Goal: Information Seeking & Learning: Learn about a topic

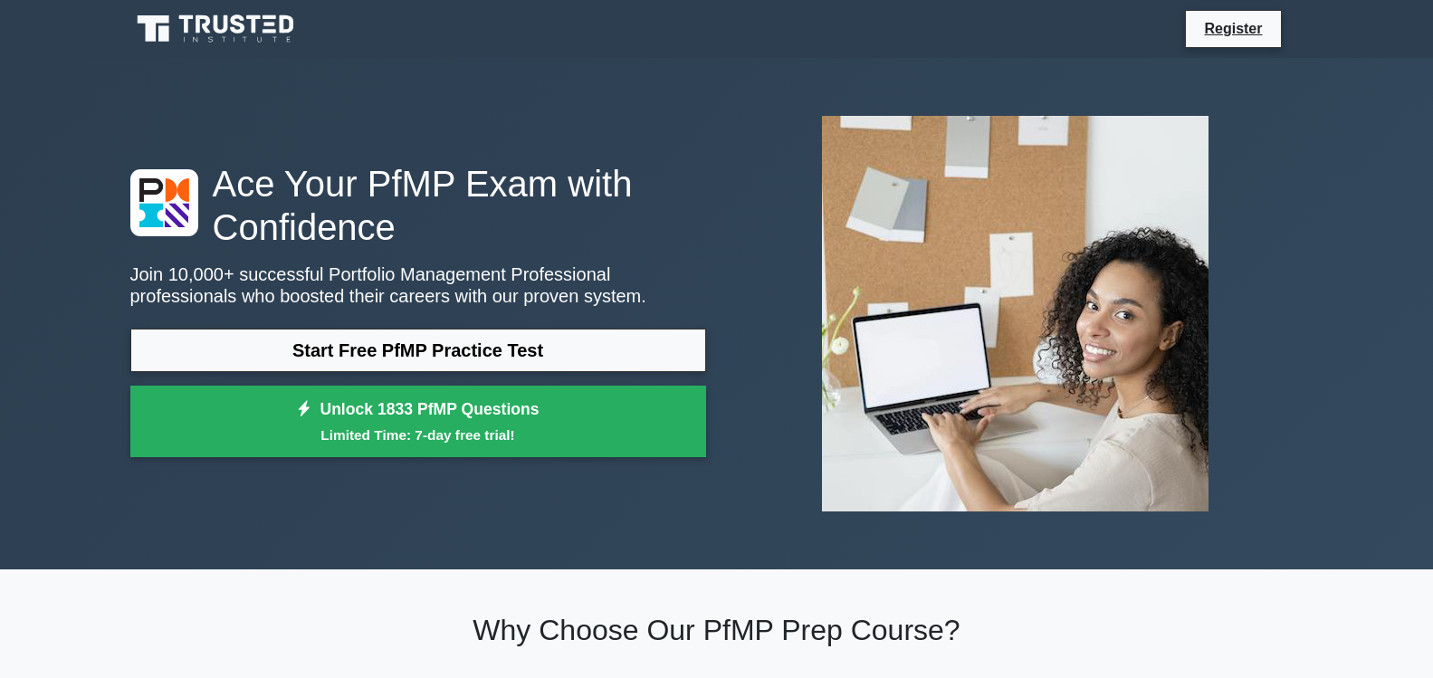
click at [513, 356] on link "Start Free PfMP Practice Test" at bounding box center [418, 350] width 576 height 43
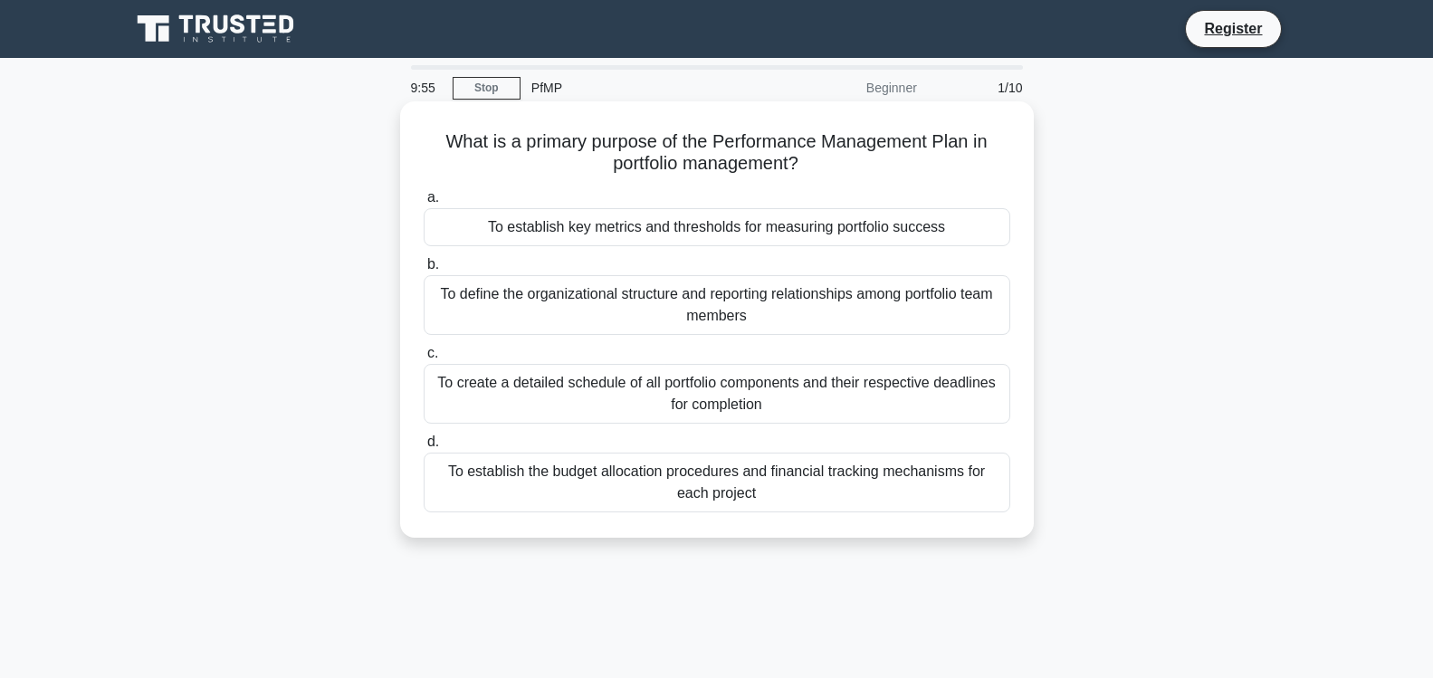
drag, startPoint x: 448, startPoint y: 140, endPoint x: 919, endPoint y: 503, distance: 594.1
click at [919, 503] on div "What is a primary purpose of the Performance Management Plan in portfolio manag…" at bounding box center [716, 320] width 619 height 422
copy div "a. To establish key metrics and thresholds for measuring portfolio success b. T…"
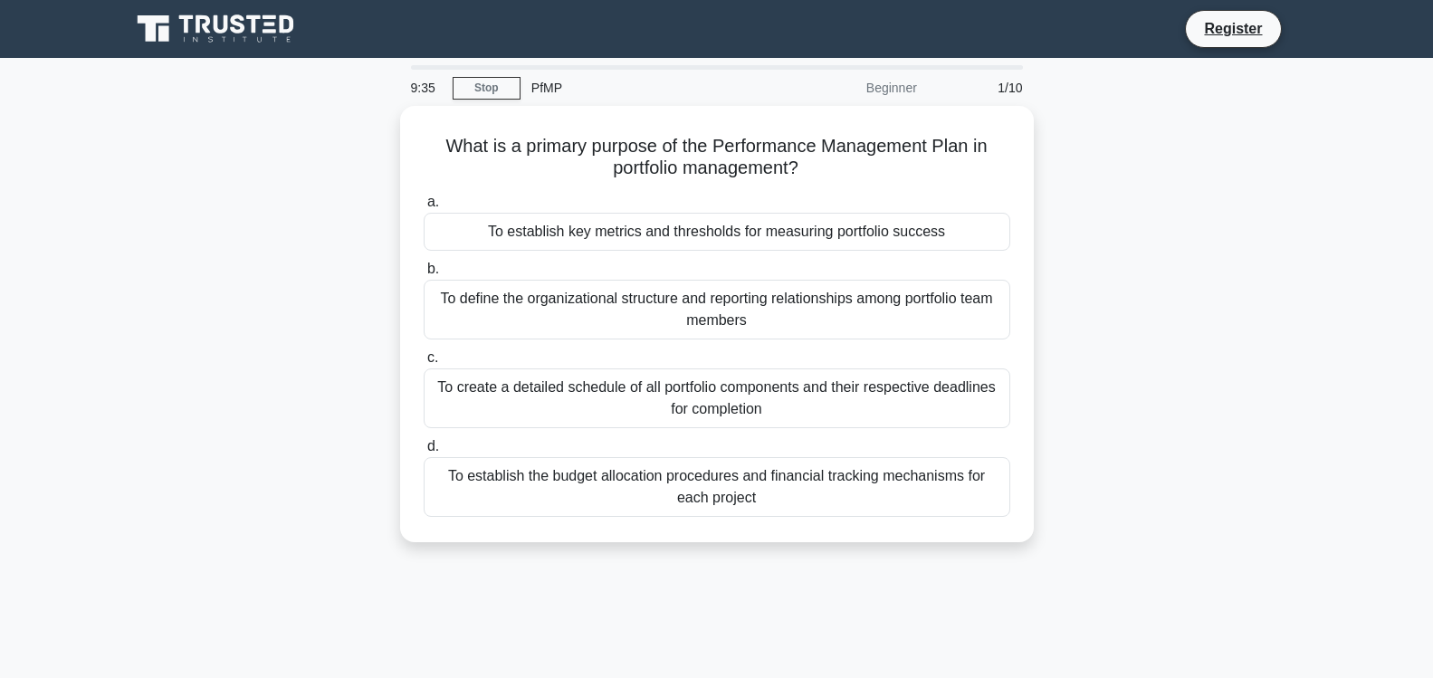
click at [1136, 281] on div "What is a primary purpose of the Performance Management Plan in portfolio manag…" at bounding box center [717, 335] width 1195 height 458
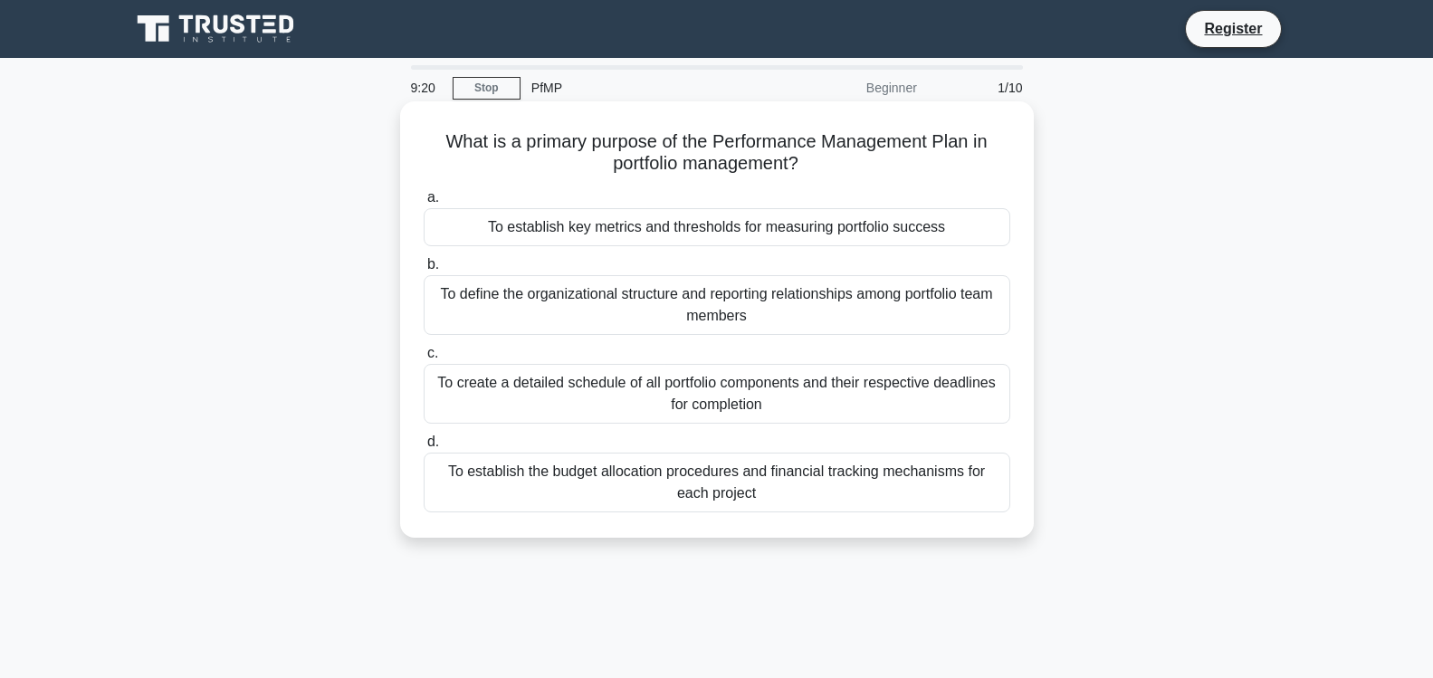
click at [874, 225] on div "To establish key metrics and thresholds for measuring portfolio success" at bounding box center [717, 227] width 587 height 38
click at [424, 204] on input "a. To establish key metrics and thresholds for measuring portfolio success" at bounding box center [424, 198] width 0 height 12
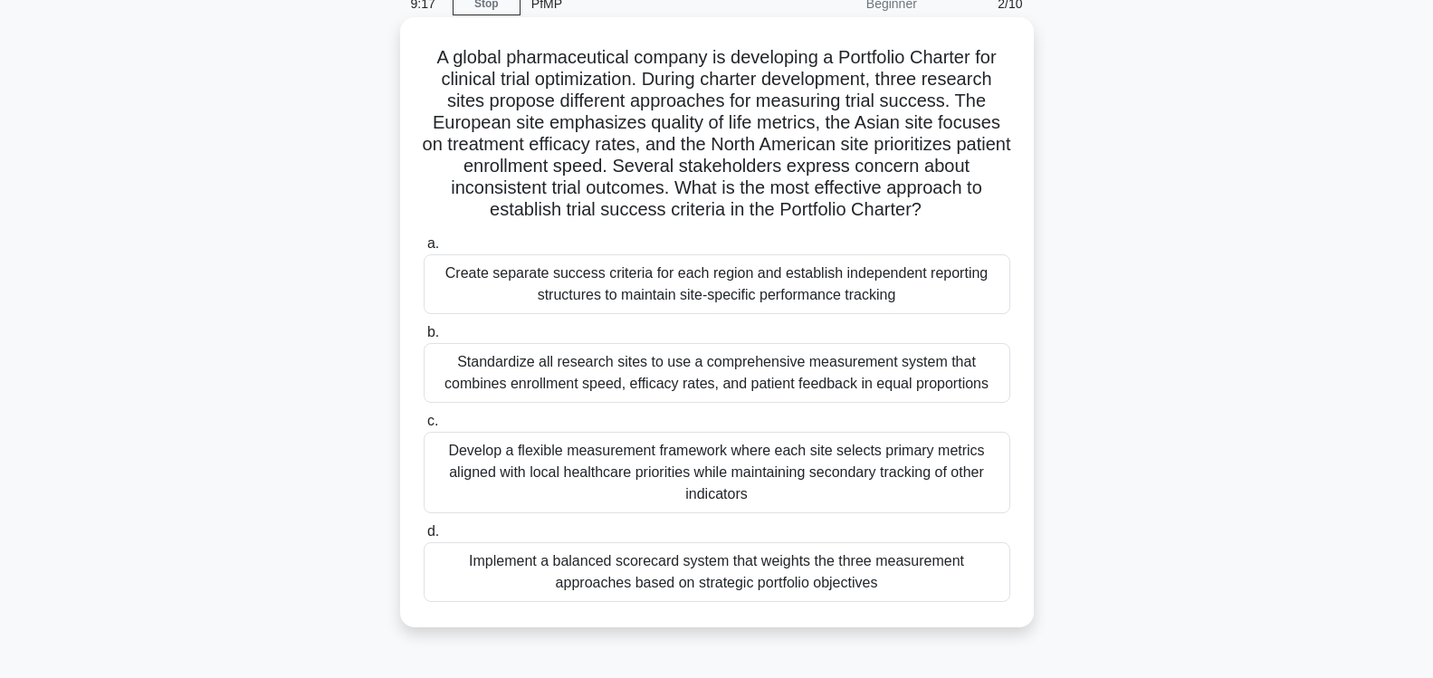
scroll to position [261, 0]
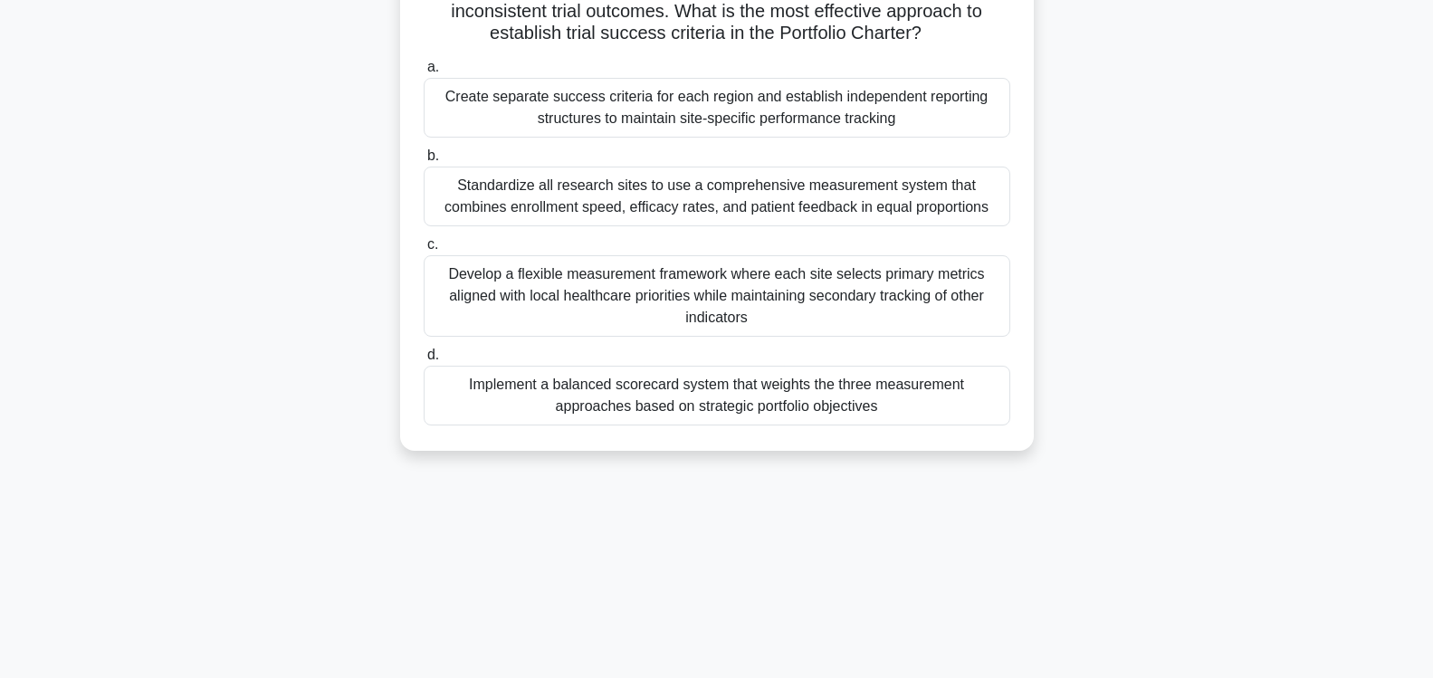
drag, startPoint x: 437, startPoint y: 142, endPoint x: 890, endPoint y: 417, distance: 529.9
click at [890, 417] on div "A global pharmaceutical company is developing a Portfolio Charter for clinical …" at bounding box center [716, 146] width 619 height 596
copy div "a. Create separate success criteria for each region and establish independent r…"
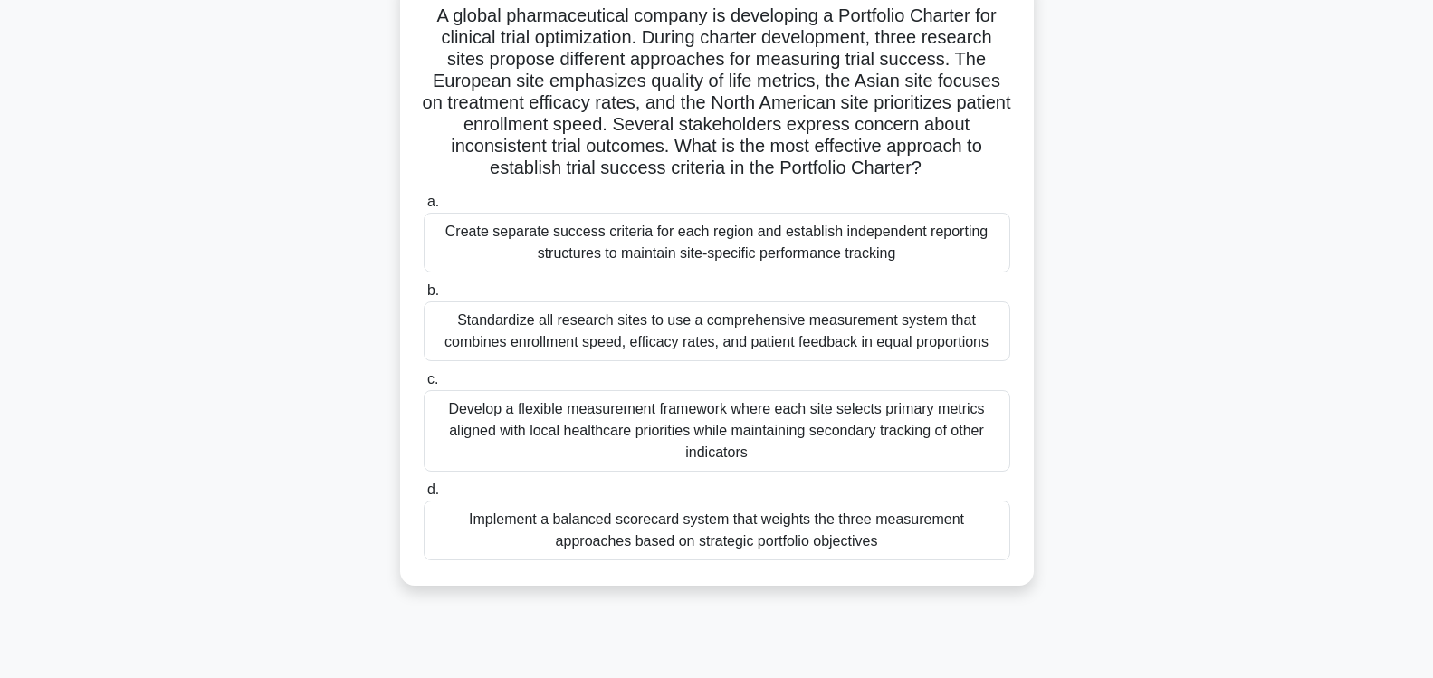
click at [1222, 187] on div "A global pharmaceutical company is developing a Portfolio Charter for clinical …" at bounding box center [717, 292] width 1195 height 632
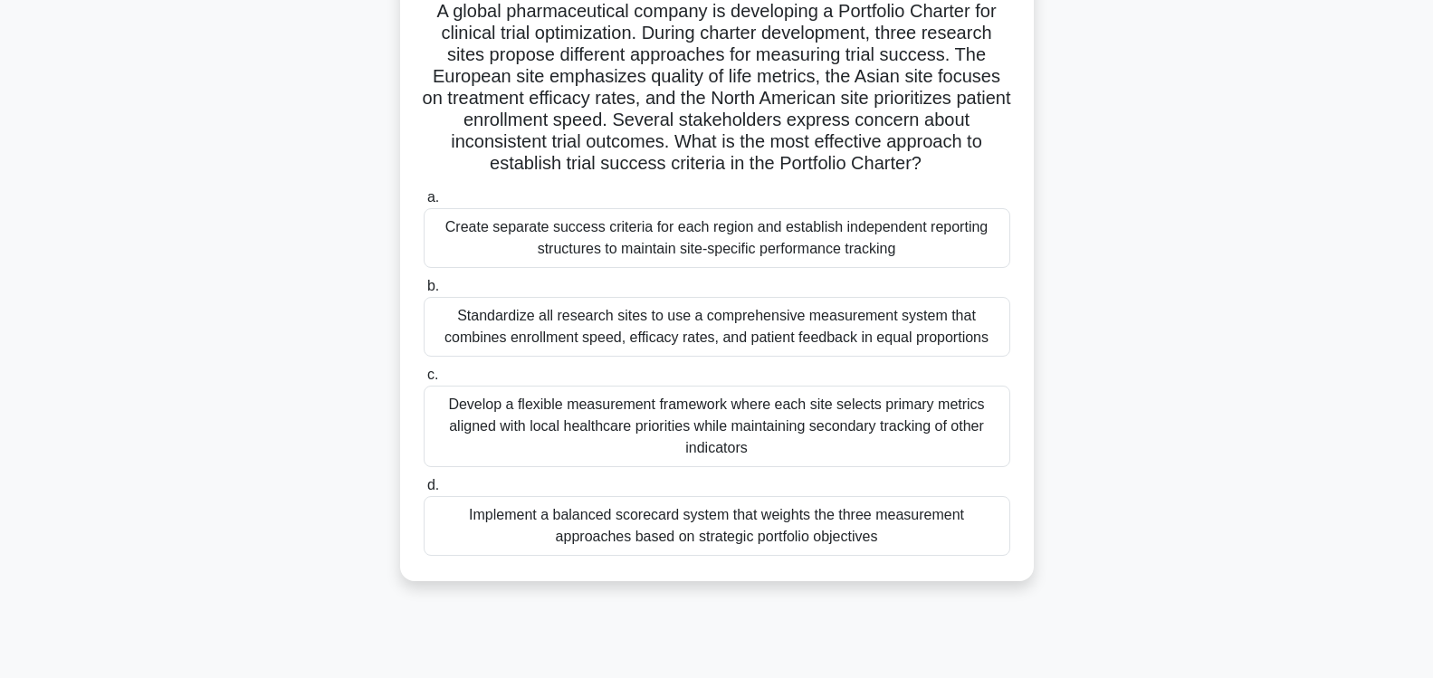
click at [772, 528] on div "Implement a balanced scorecard system that weights the three measurement approa…" at bounding box center [717, 526] width 587 height 60
click at [424, 492] on input "d. Implement a balanced scorecard system that weights the three measurement app…" at bounding box center [424, 486] width 0 height 12
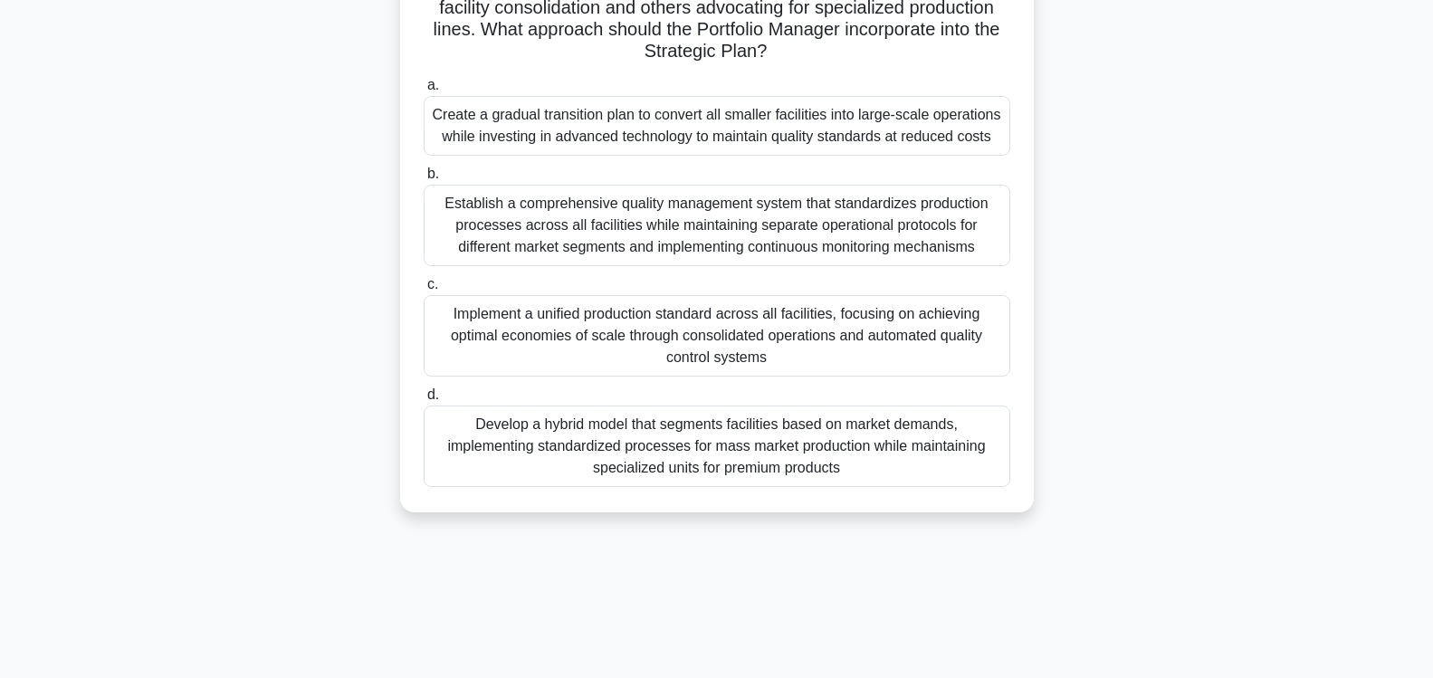
scroll to position [300, 0]
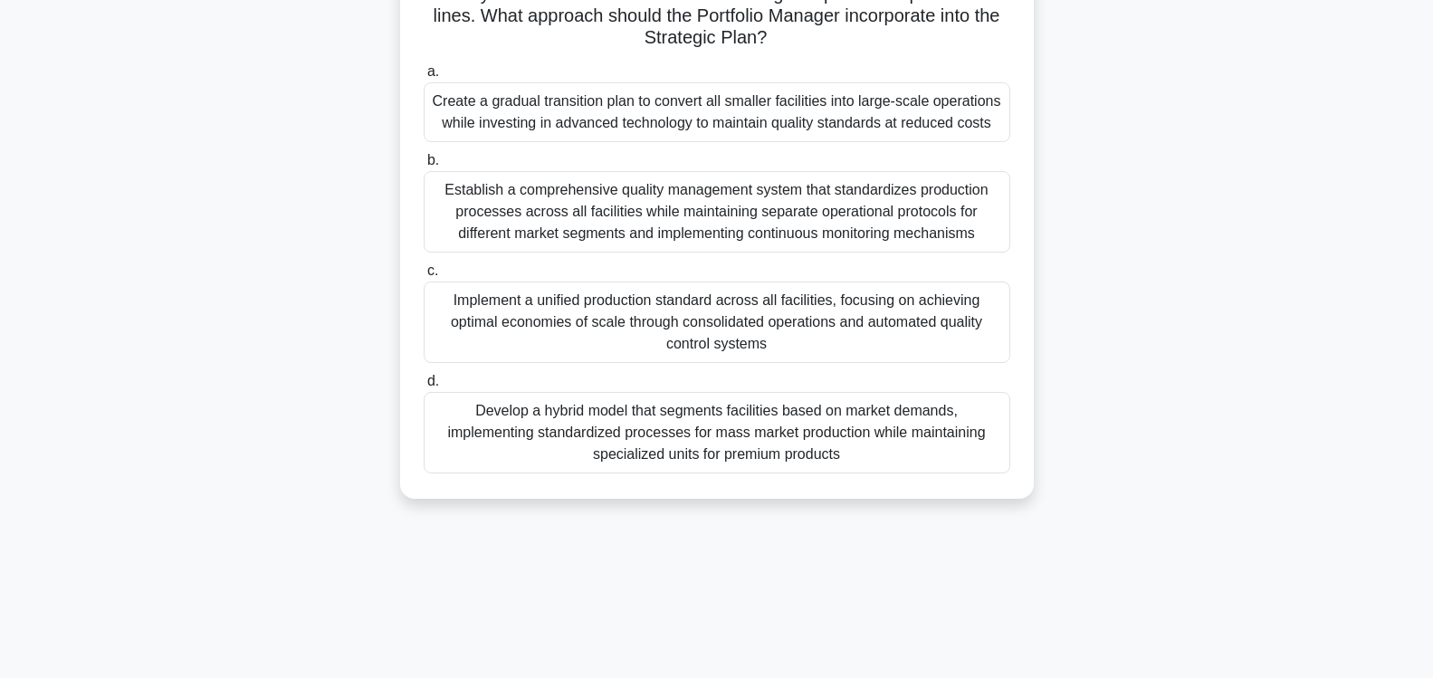
drag, startPoint x: 450, startPoint y: 138, endPoint x: 871, endPoint y: 457, distance: 528.7
click at [871, 457] on div "A multinational food production company operates multiple dairy processing faci…" at bounding box center [716, 150] width 619 height 683
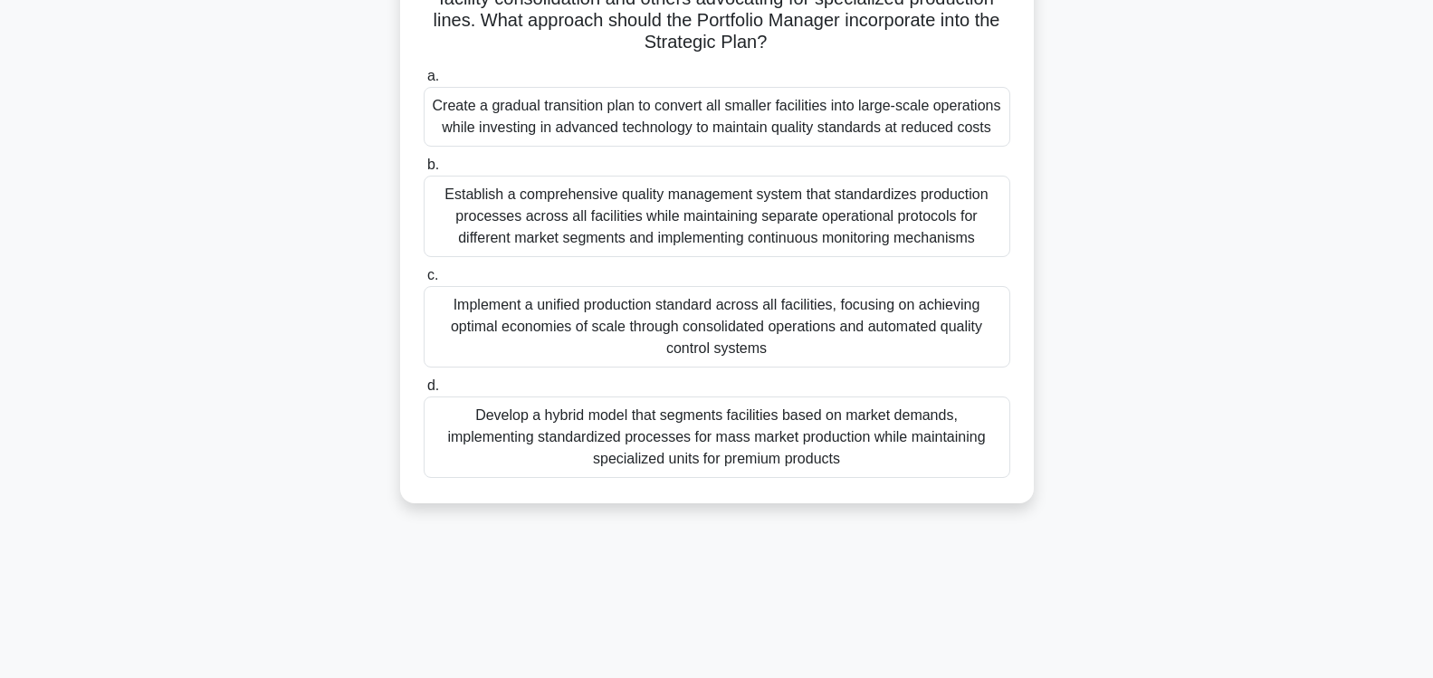
click at [1240, 228] on div "A multinational food production company operates multiple dairy processing faci…" at bounding box center [717, 165] width 1195 height 719
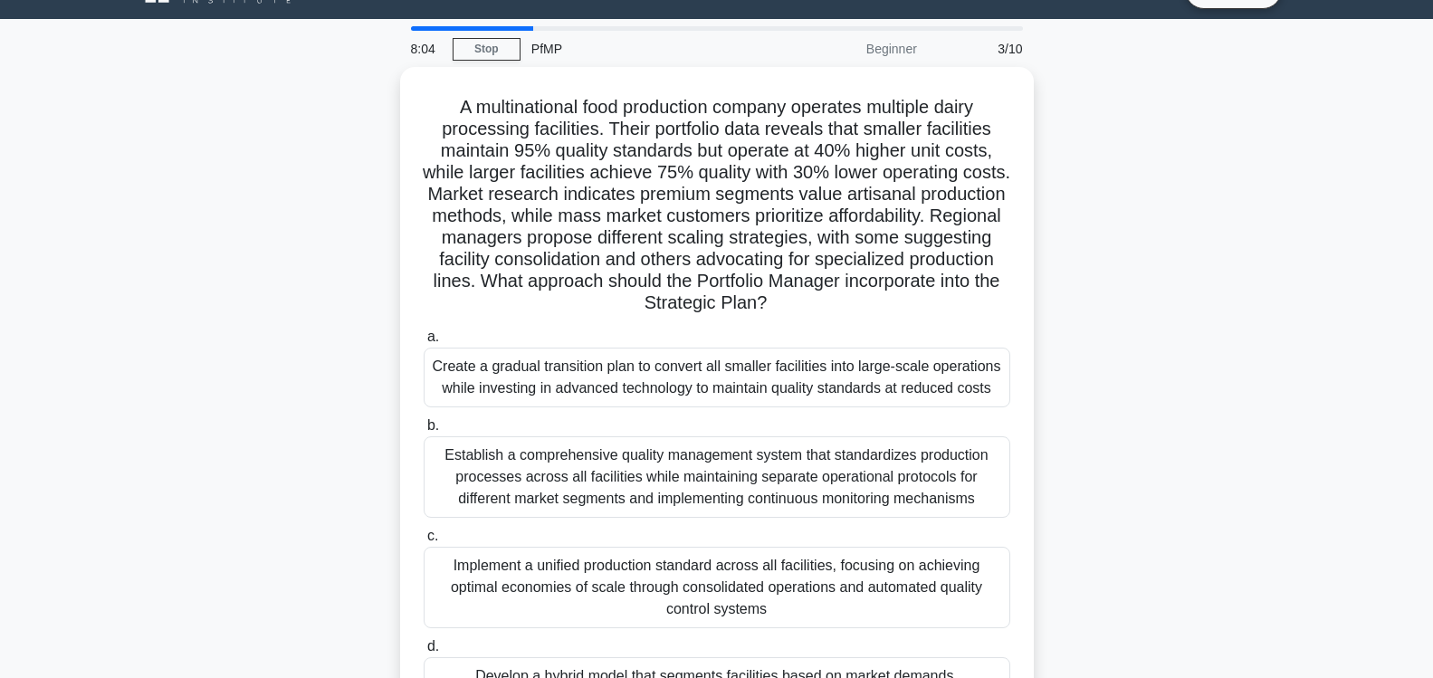
scroll to position [169, 0]
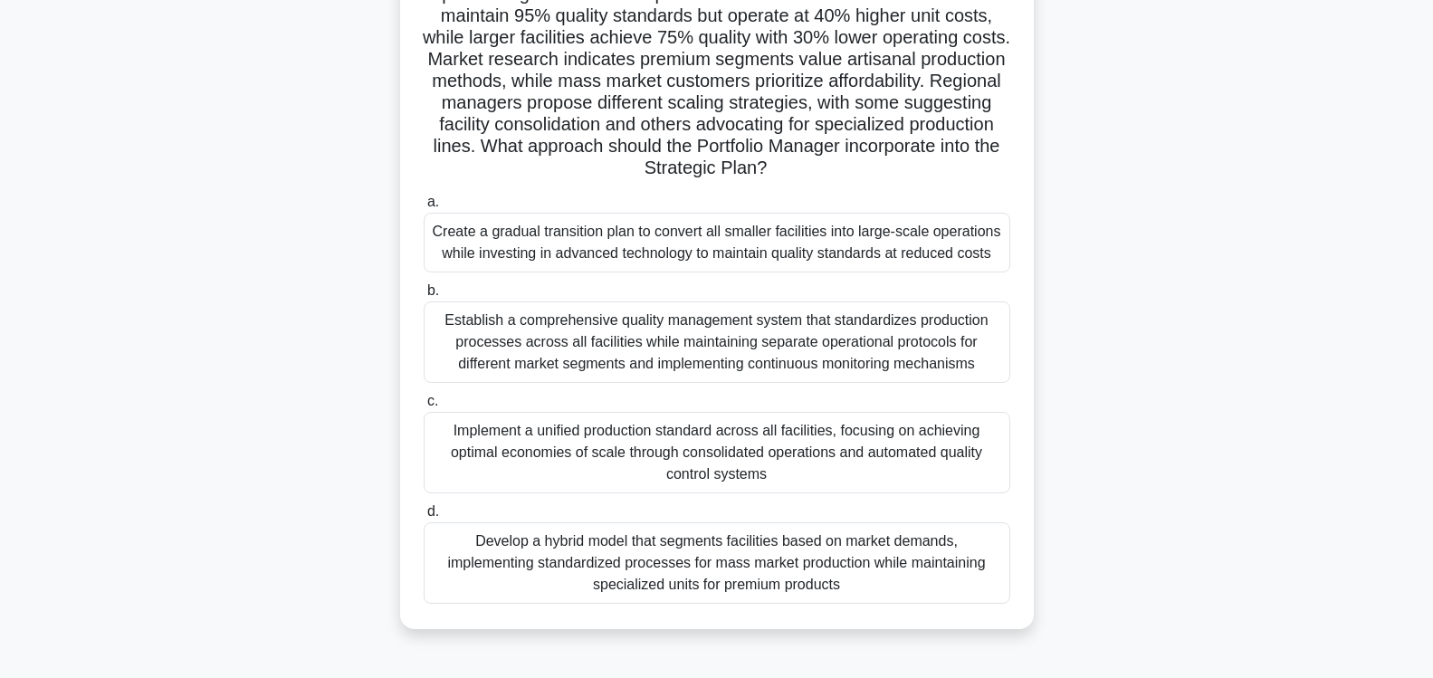
click at [811, 558] on div "Develop a hybrid model that segments facilities based on market demands, implem…" at bounding box center [717, 562] width 587 height 81
click at [424, 518] on input "d. Develop a hybrid model that segments facilities based on market demands, imp…" at bounding box center [424, 512] width 0 height 12
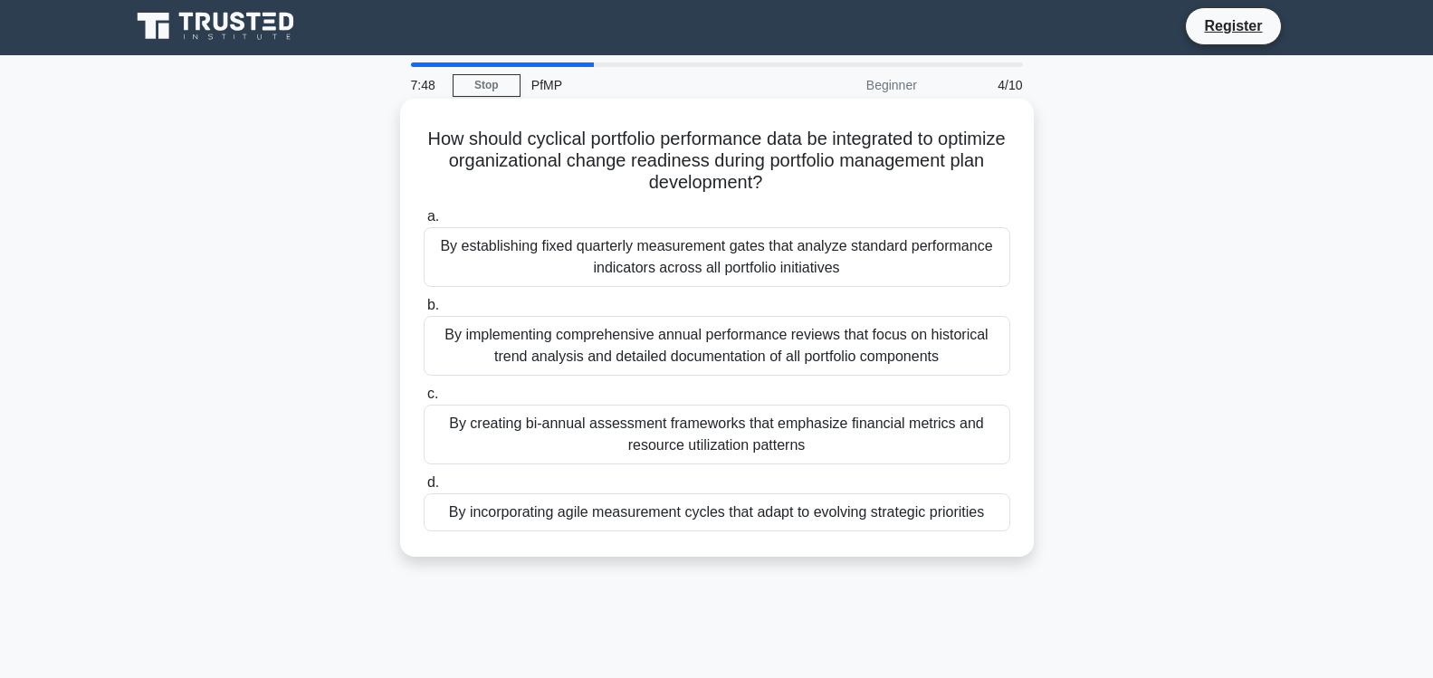
scroll to position [0, 0]
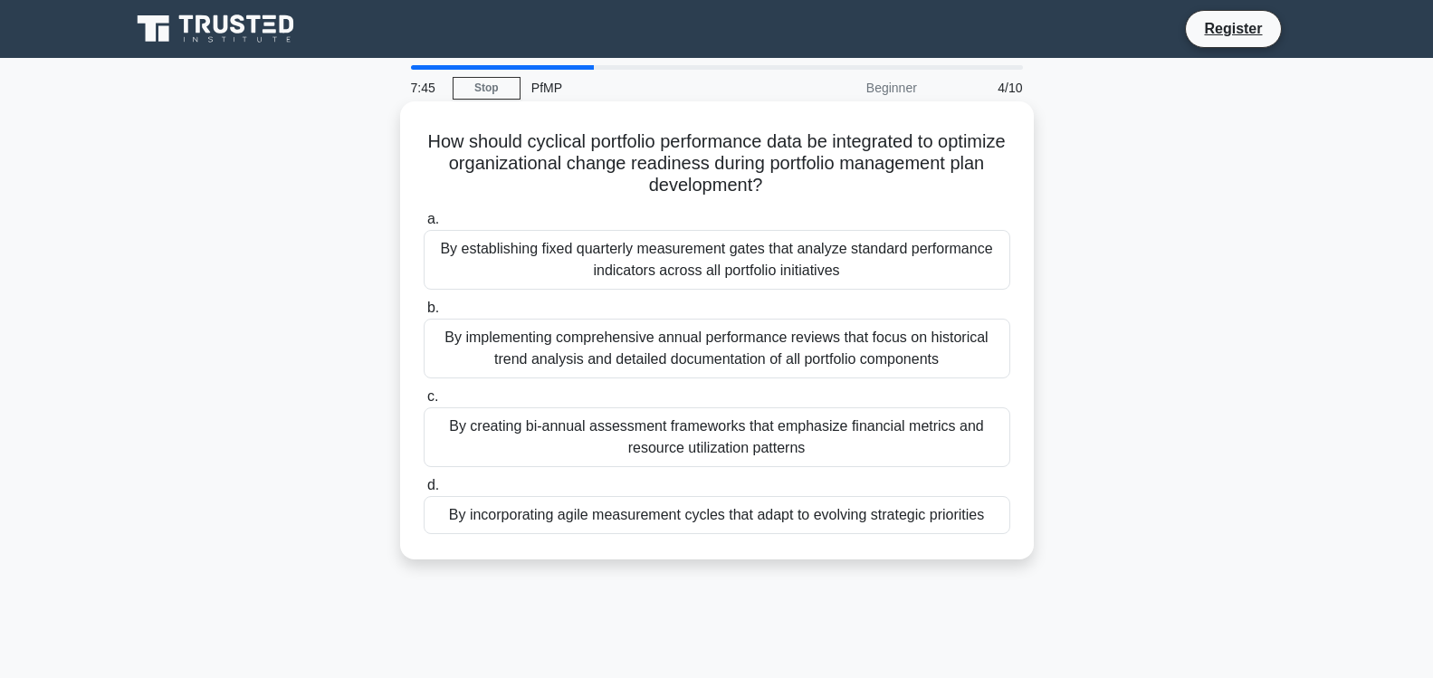
drag, startPoint x: 431, startPoint y: 139, endPoint x: 1017, endPoint y: 515, distance: 696.5
click at [1017, 515] on div "How should cyclical portfolio performance data be integrated to optimize organi…" at bounding box center [716, 331] width 619 height 444
copy div "a. By establishing fixed quarterly measurement gates that analyze standard perf…"
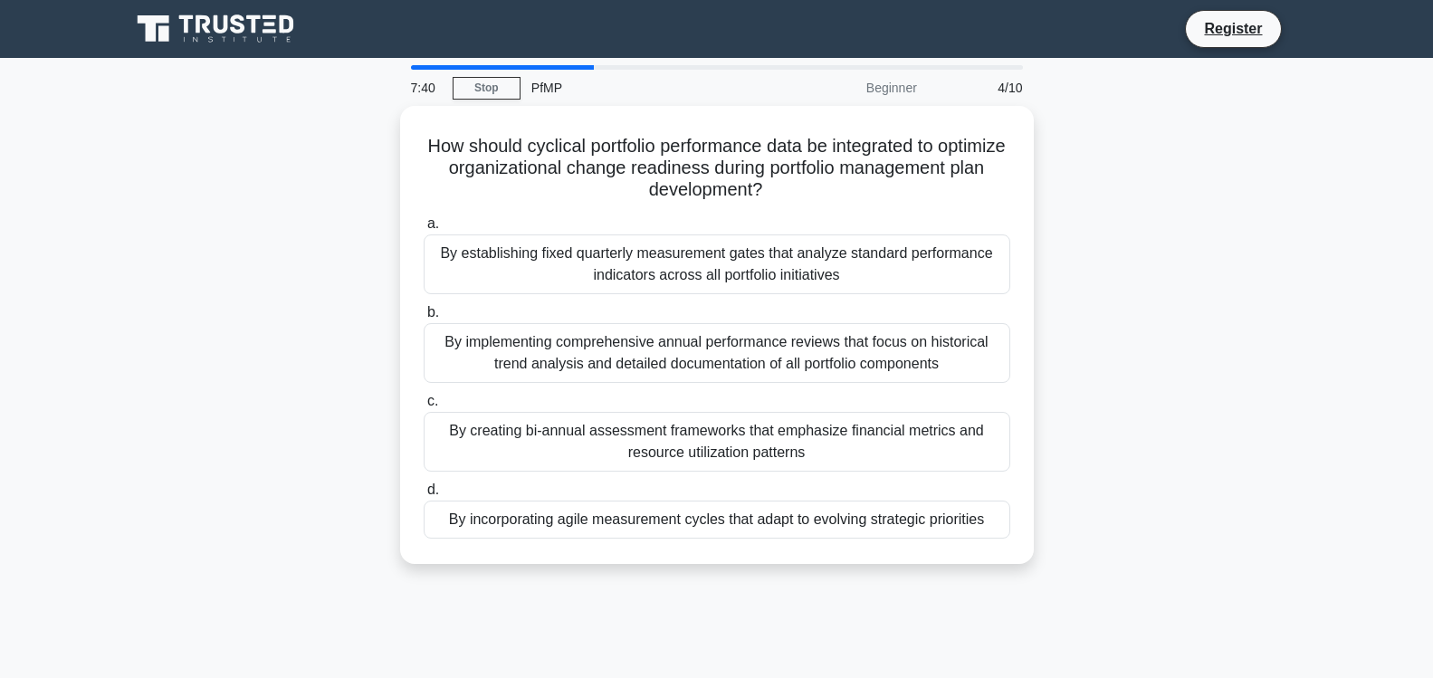
click at [1143, 234] on div "How should cyclical portfolio performance data be integrated to optimize organi…" at bounding box center [717, 346] width 1195 height 480
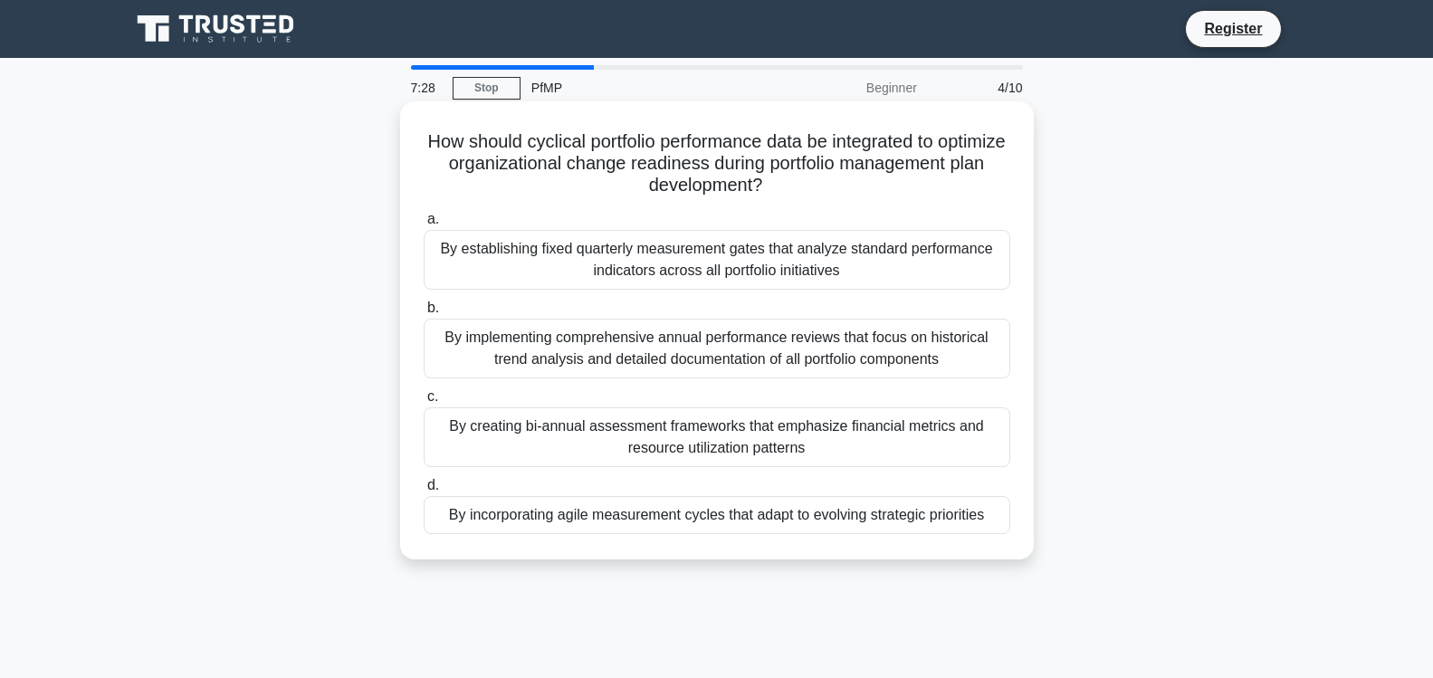
click at [714, 359] on div "By implementing comprehensive annual performance reviews that focus on historic…" at bounding box center [717, 349] width 587 height 60
click at [424, 314] on input "b. By implementing comprehensive annual performance reviews that focus on histo…" at bounding box center [424, 308] width 0 height 12
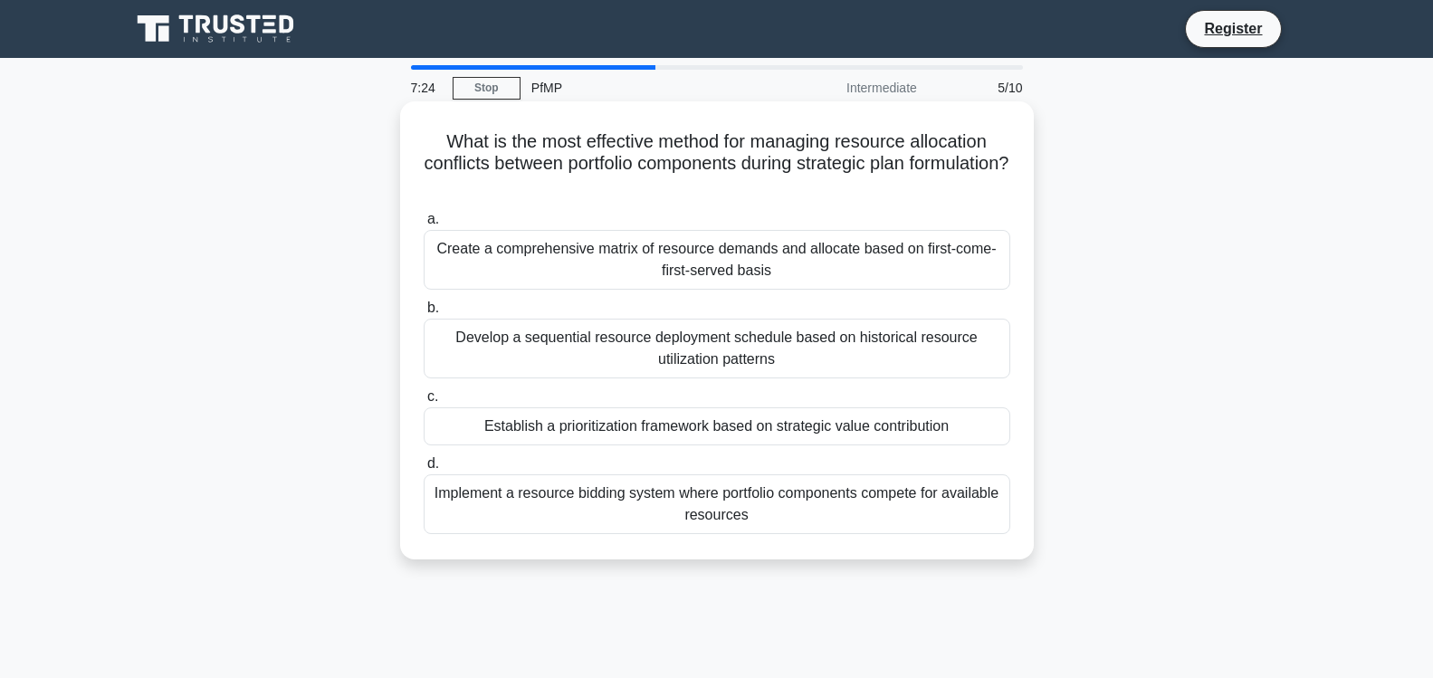
drag, startPoint x: 445, startPoint y: 138, endPoint x: 846, endPoint y: 532, distance: 562.8
click at [846, 532] on div "What is the most effective method for managing resource allocation conflicts be…" at bounding box center [716, 331] width 619 height 444
copy div "a. Create a comprehensive matrix of resource demands and allocate based on firs…"
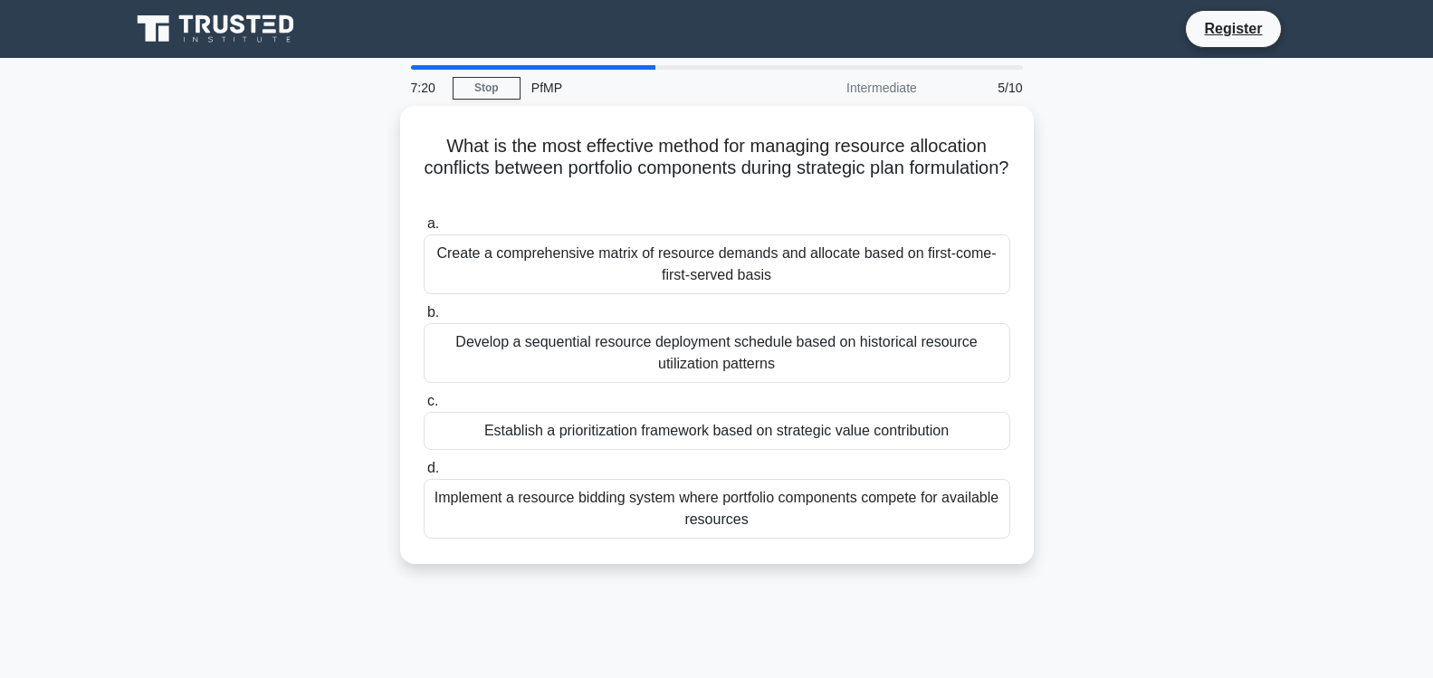
click at [1191, 191] on div "What is the most effective method for managing resource allocation conflicts be…" at bounding box center [717, 346] width 1195 height 480
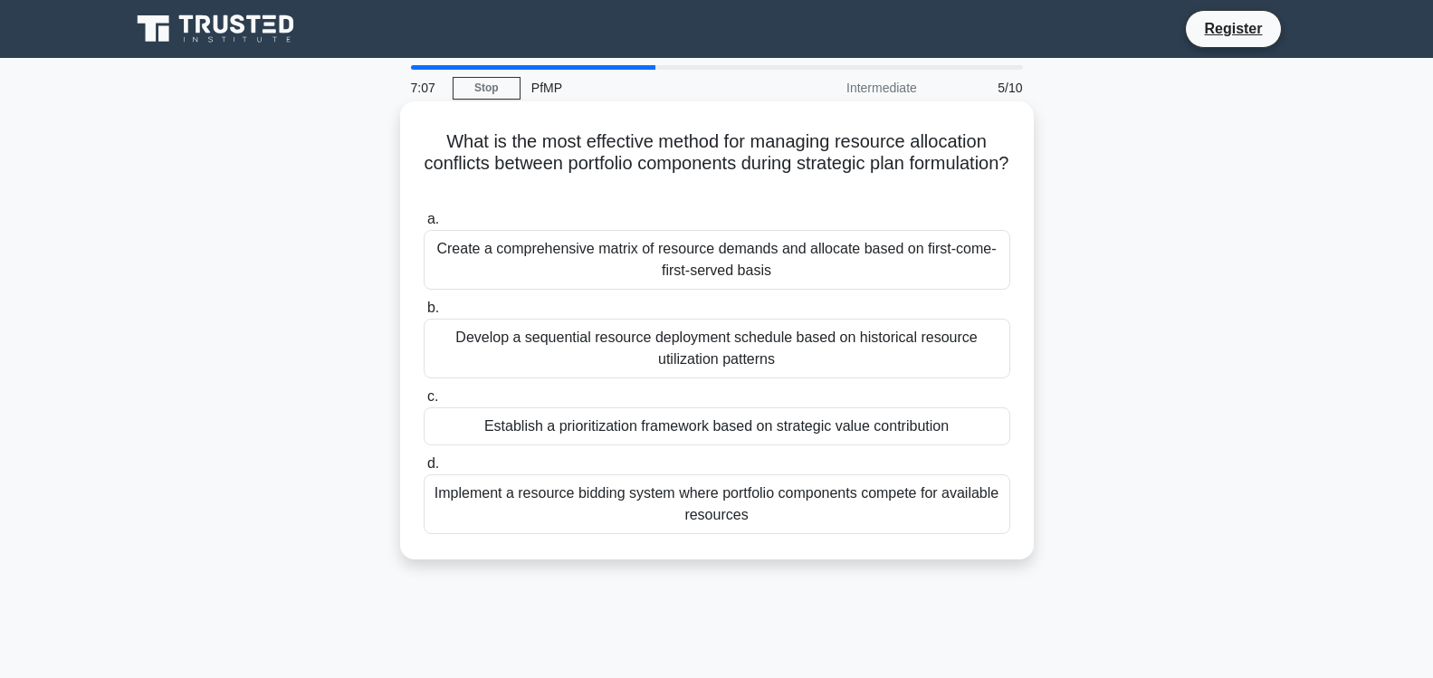
click at [877, 435] on div "Establish a prioritization framework based on strategic value contribution" at bounding box center [717, 426] width 587 height 38
click at [424, 403] on input "c. Establish a prioritization framework based on strategic value contribution" at bounding box center [424, 397] width 0 height 12
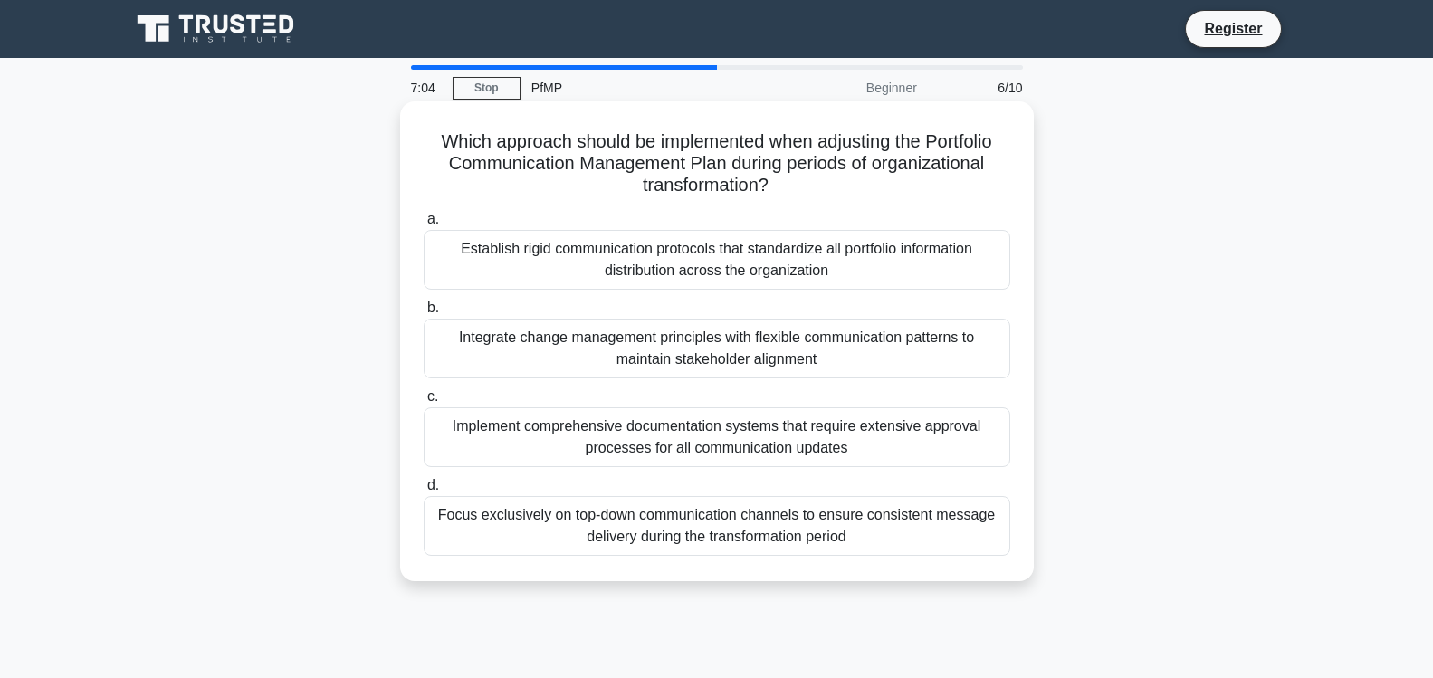
drag, startPoint x: 437, startPoint y: 142, endPoint x: 924, endPoint y: 549, distance: 633.8
click at [924, 549] on div "Which approach should be implemented when adjusting the Portfolio Communication…" at bounding box center [716, 341] width 619 height 465
copy div "a. Establish rigid communication protocols that standardize all portfolio infor…"
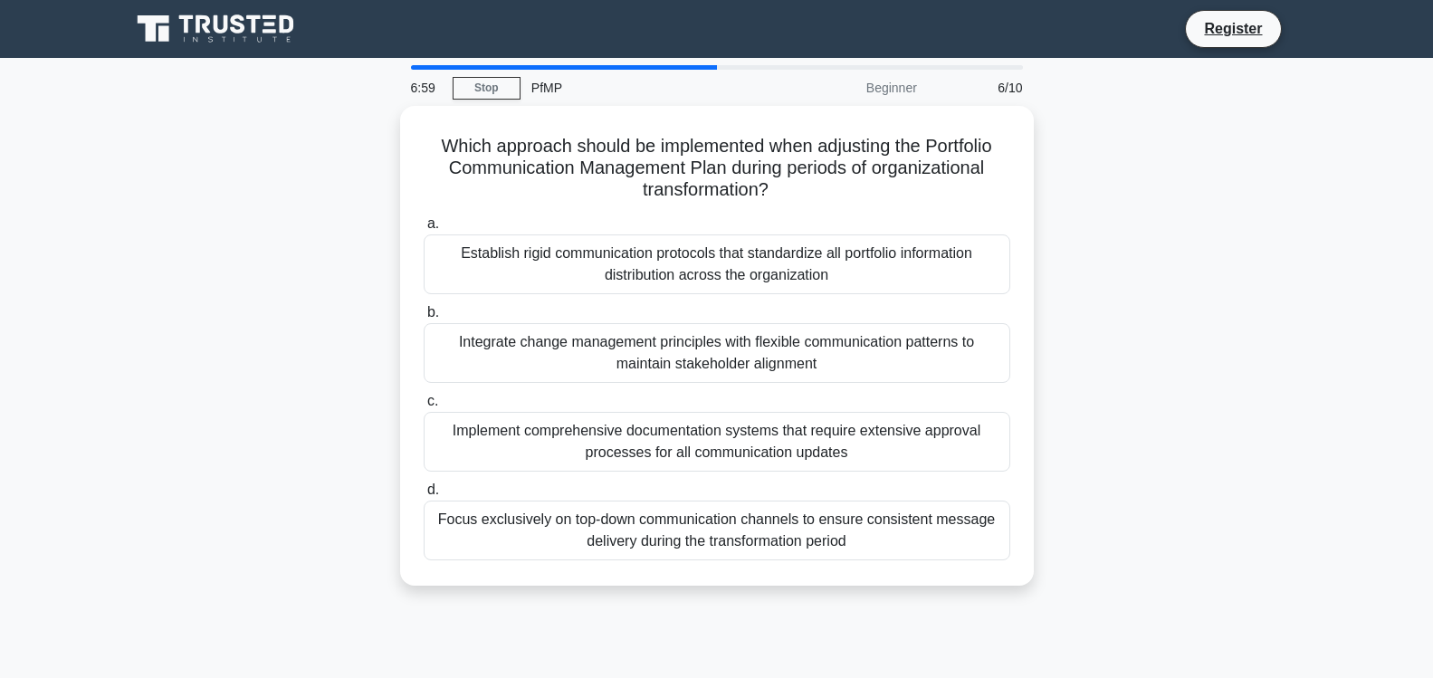
click at [1166, 199] on div "Which approach should be implemented when adjusting the Portfolio Communication…" at bounding box center [717, 357] width 1195 height 502
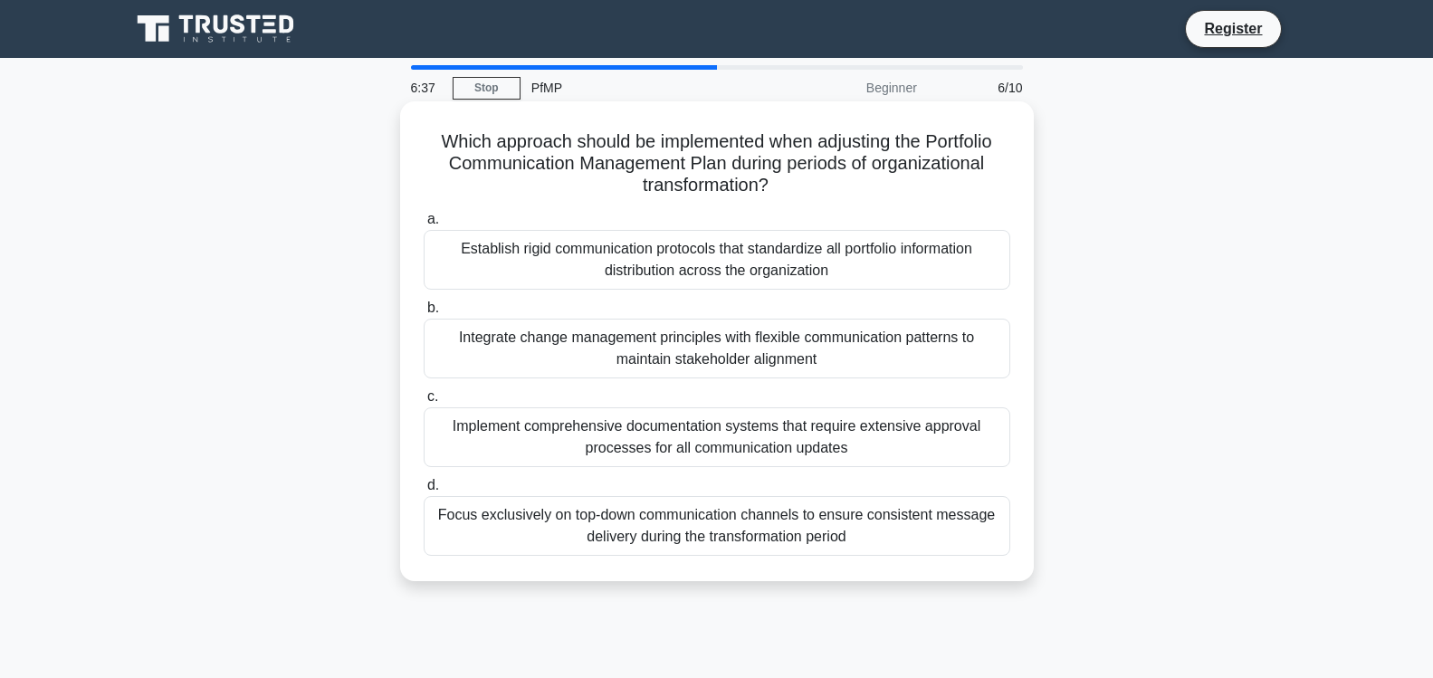
click at [867, 348] on div "Integrate change management principles with flexible communication patterns to …" at bounding box center [717, 349] width 587 height 60
click at [424, 314] on input "b. Integrate change management principles with flexible communication patterns …" at bounding box center [424, 308] width 0 height 12
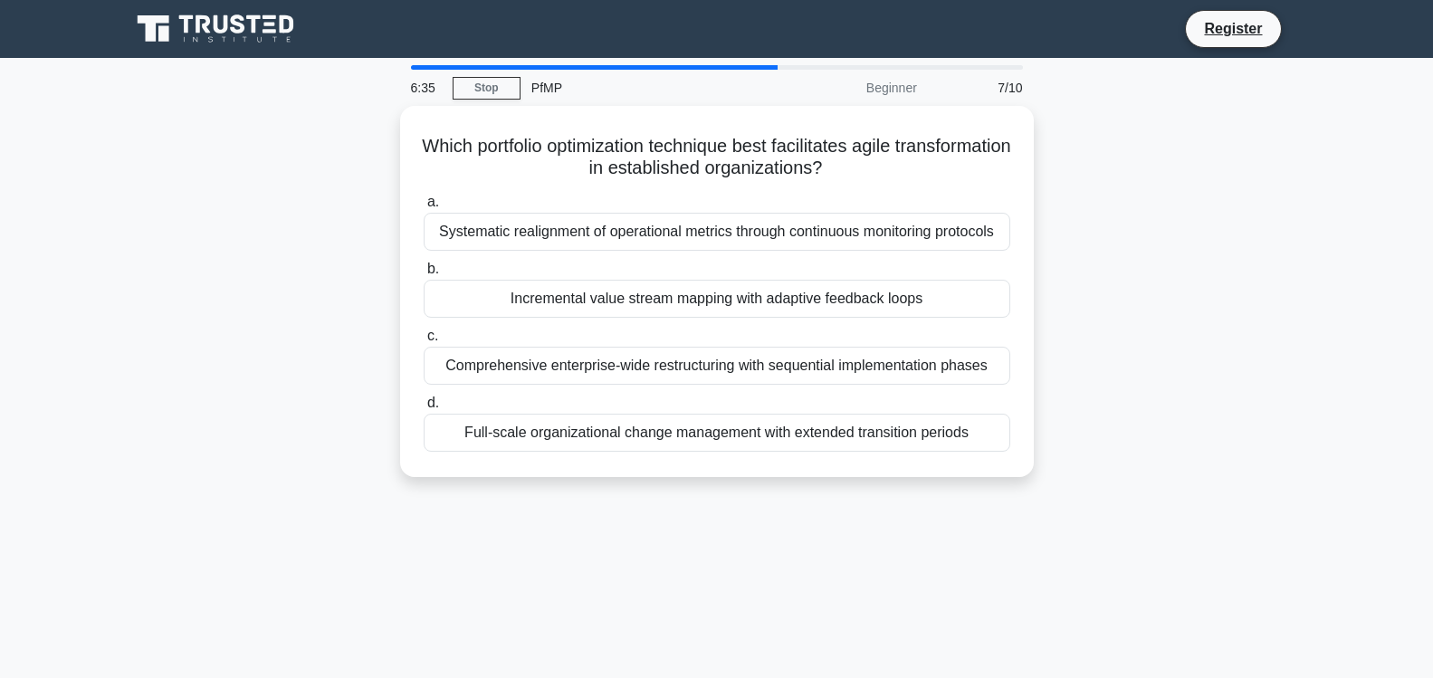
drag, startPoint x: 478, startPoint y: 138, endPoint x: 1060, endPoint y: 461, distance: 666.0
click at [1060, 461] on div "Which portfolio optimization technique best facilitates agile transformation in…" at bounding box center [717, 302] width 1195 height 393
copy div "a. Systematic realignment of operational metrics through continuous monitoring …"
click at [1141, 200] on div "Which portfolio optimization technique best facilitates agile transformation in…" at bounding box center [717, 302] width 1195 height 393
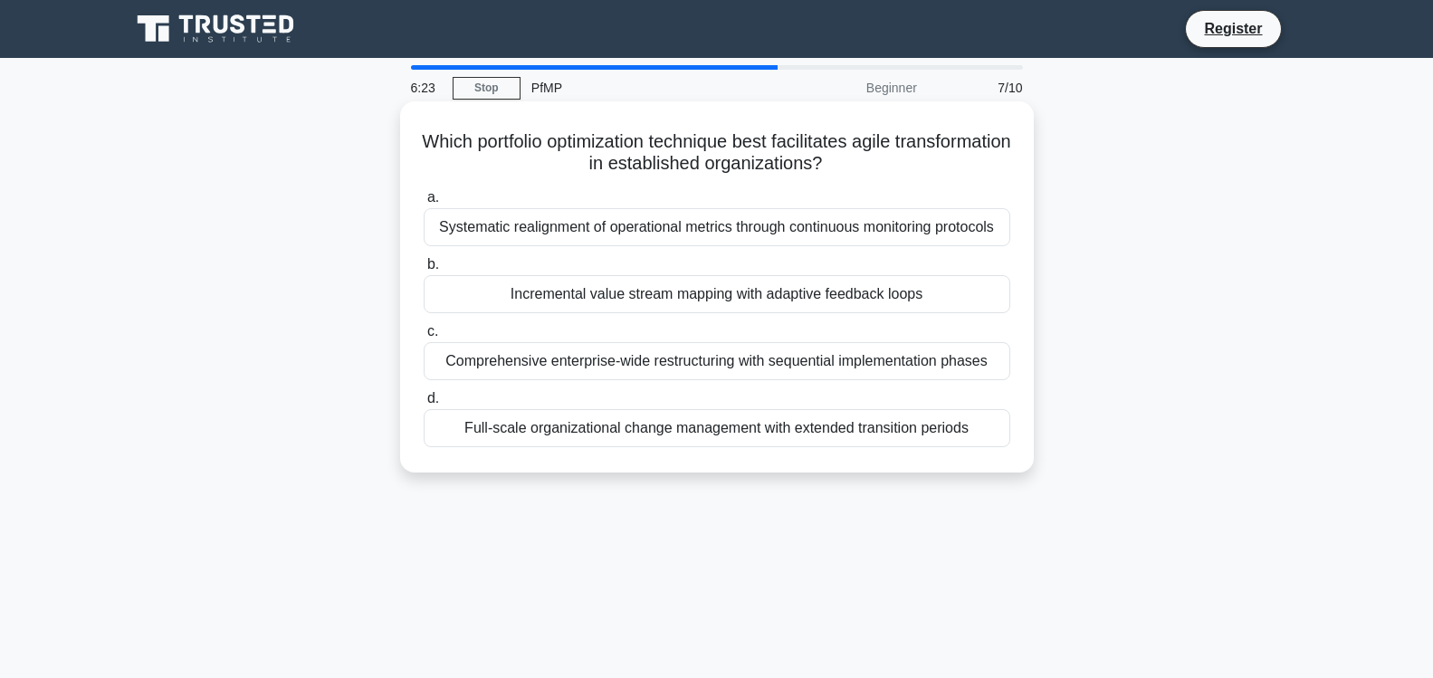
click at [661, 299] on div "Incremental value stream mapping with adaptive feedback loops" at bounding box center [717, 294] width 587 height 38
click at [424, 271] on input "b. Incremental value stream mapping with adaptive feedback loops" at bounding box center [424, 265] width 0 height 12
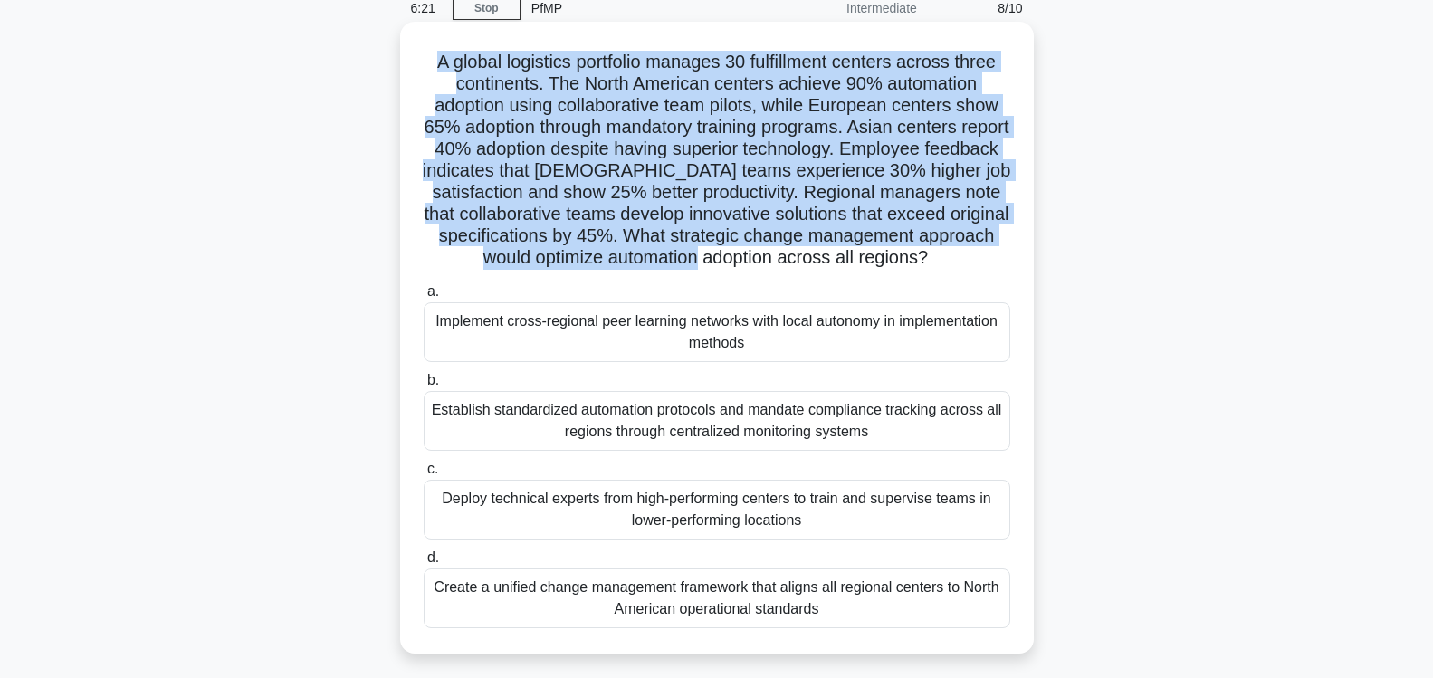
scroll to position [130, 0]
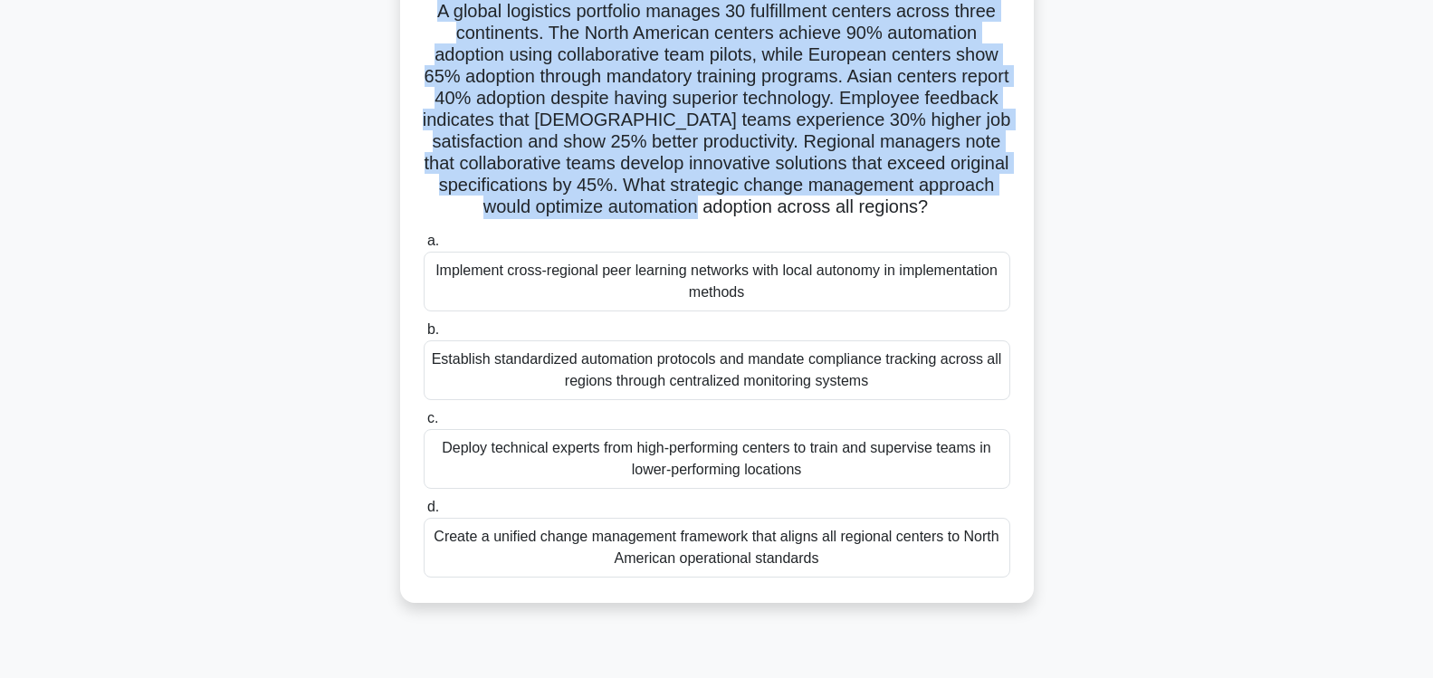
drag, startPoint x: 438, startPoint y: 136, endPoint x: 903, endPoint y: 556, distance: 626.4
click at [903, 556] on div "A global logistics portfolio manages 30 fulfillment centers across three contin…" at bounding box center [716, 287] width 619 height 618
copy div "a. Implement cross-regional peer learning networks with local autonomy in imple…"
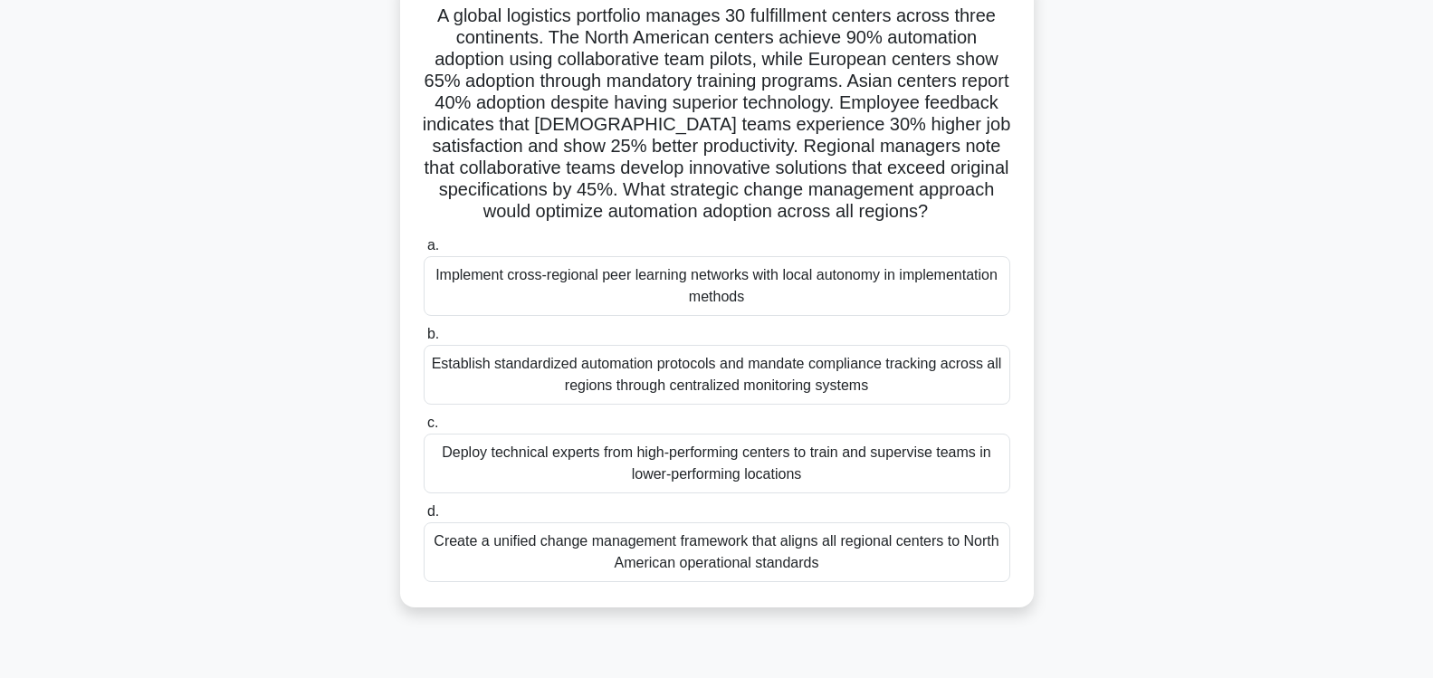
click at [1142, 210] on div "A global logistics portfolio manages 30 fulfillment centers across three contin…" at bounding box center [717, 303] width 1195 height 654
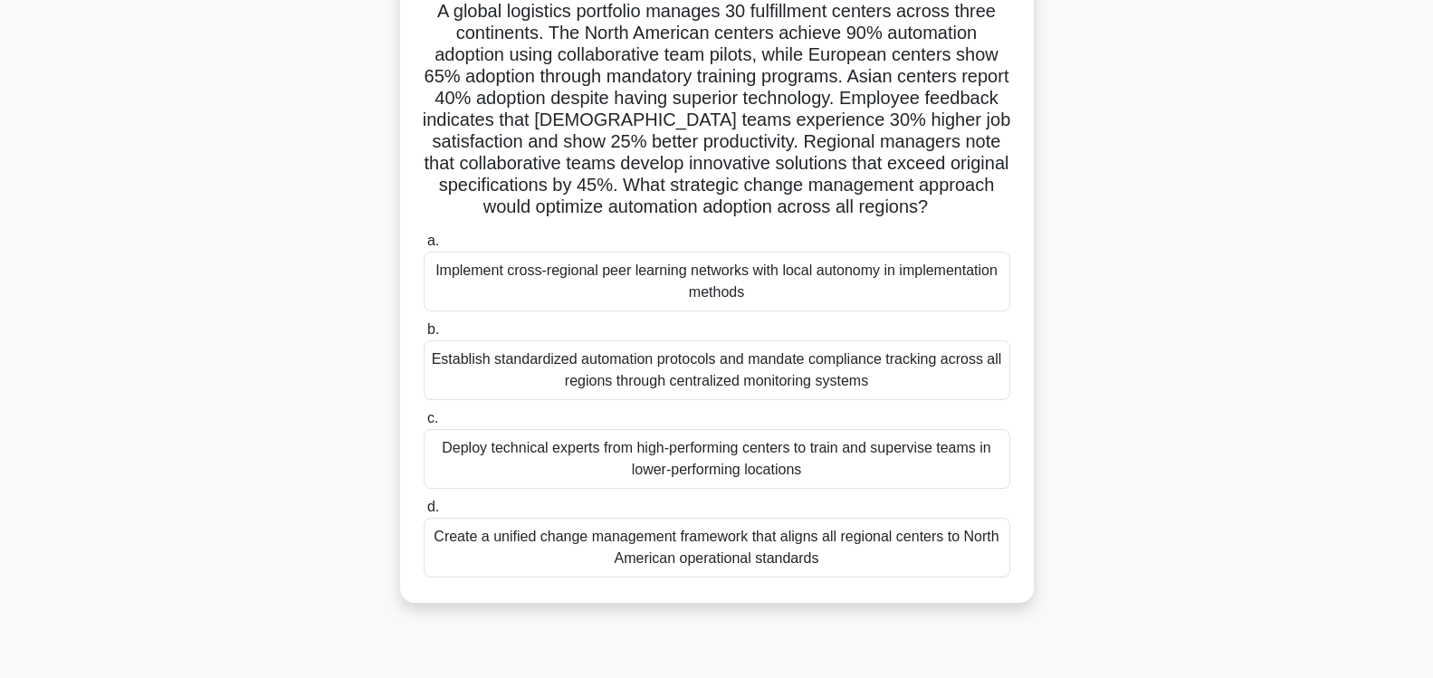
click at [807, 277] on div "Implement cross-regional peer learning networks with local autonomy in implemen…" at bounding box center [717, 282] width 587 height 60
click at [424, 247] on input "a. Implement cross-regional peer learning networks with local autonomy in imple…" at bounding box center [424, 241] width 0 height 12
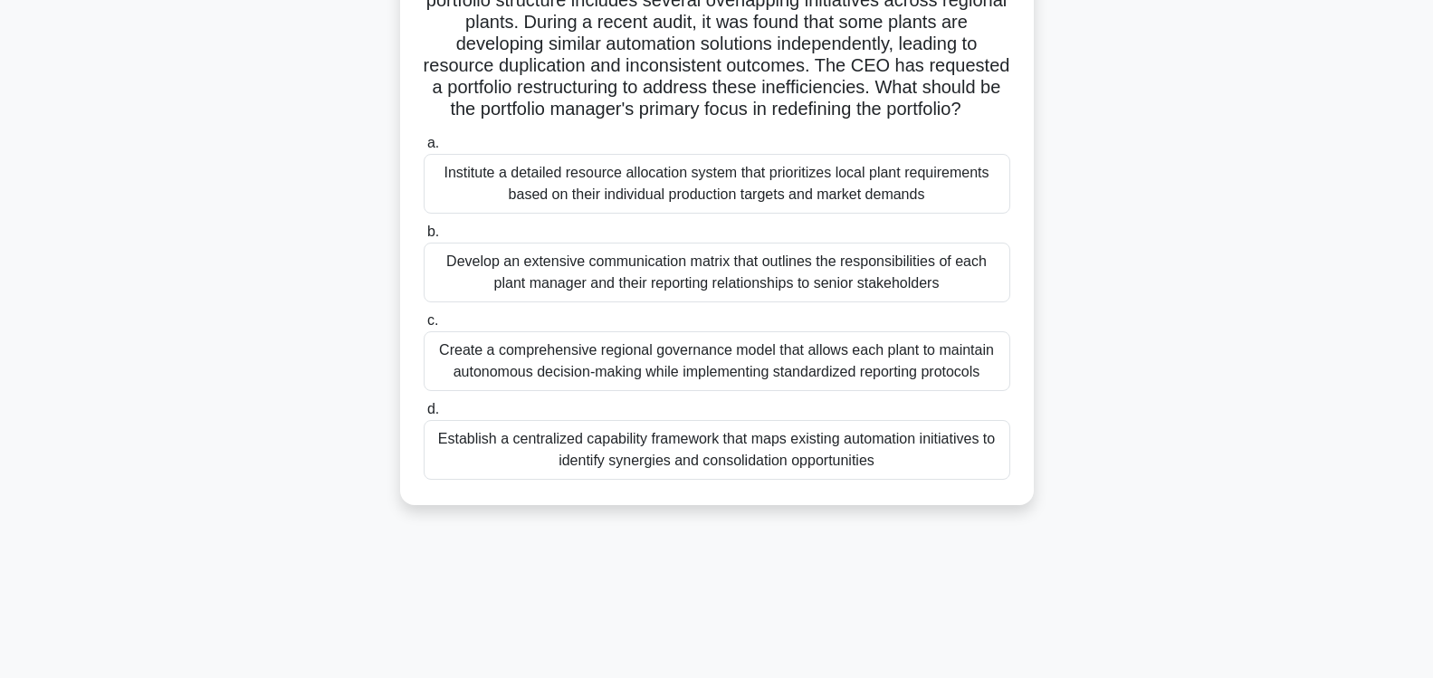
scroll to position [300, 0]
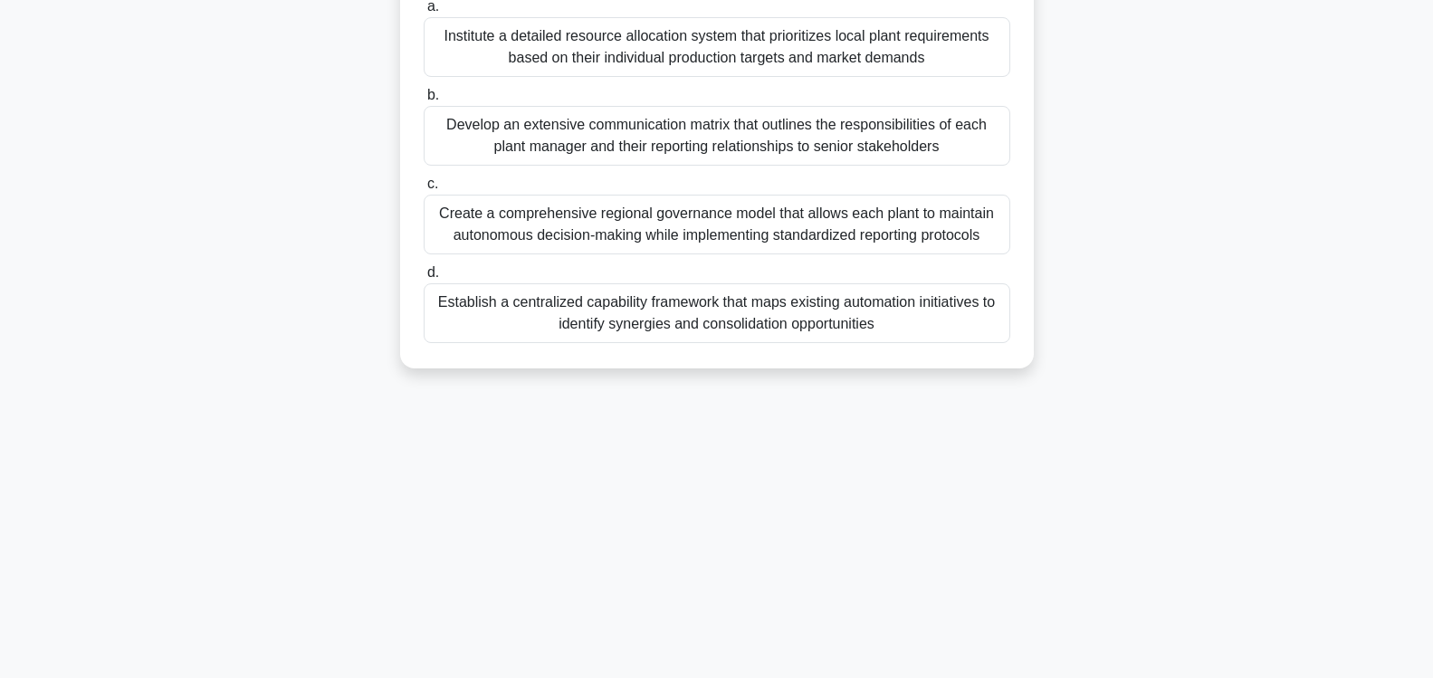
drag, startPoint x: 432, startPoint y: 140, endPoint x: 934, endPoint y: 344, distance: 541.5
click at [934, 344] on div "A manufacturing company's portfolio manager notices that their current portfoli…" at bounding box center [716, 85] width 619 height 552
copy div "a. Institute a detailed resource allocation system that prioritizes local plant…"
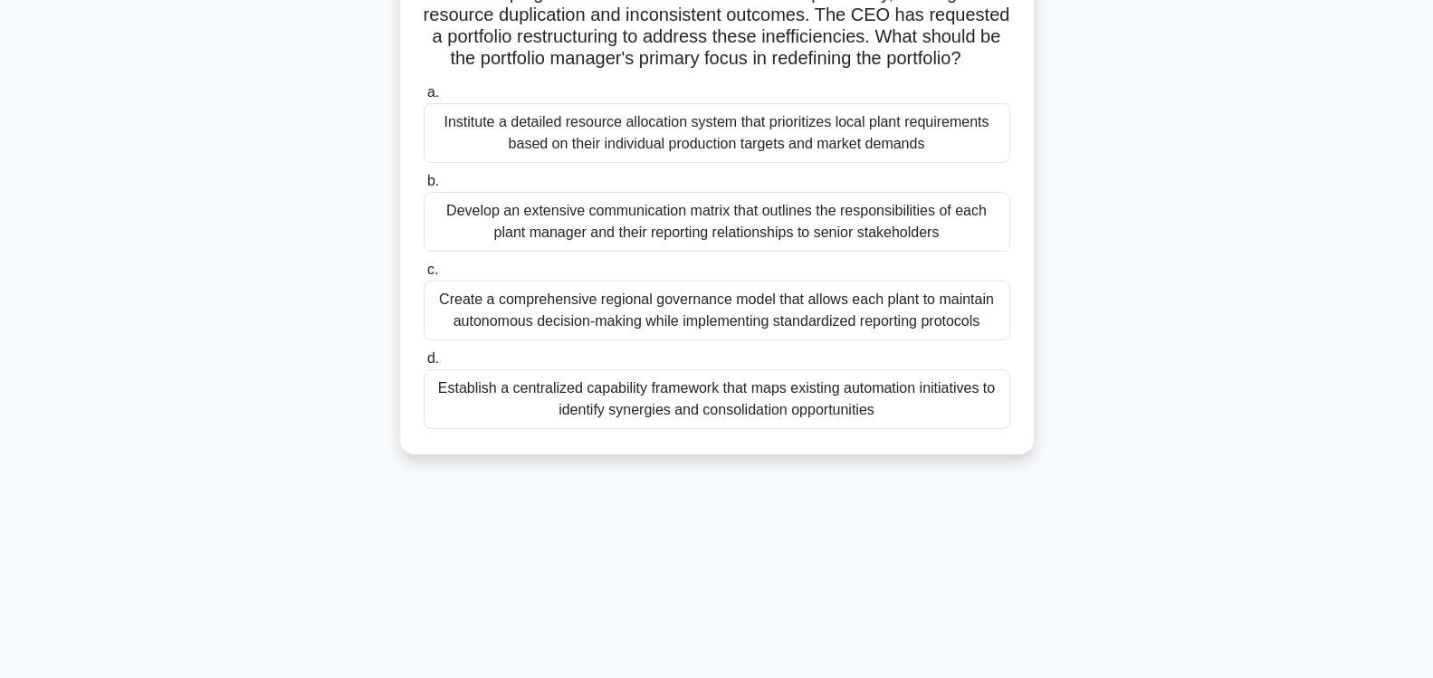
scroll to position [169, 0]
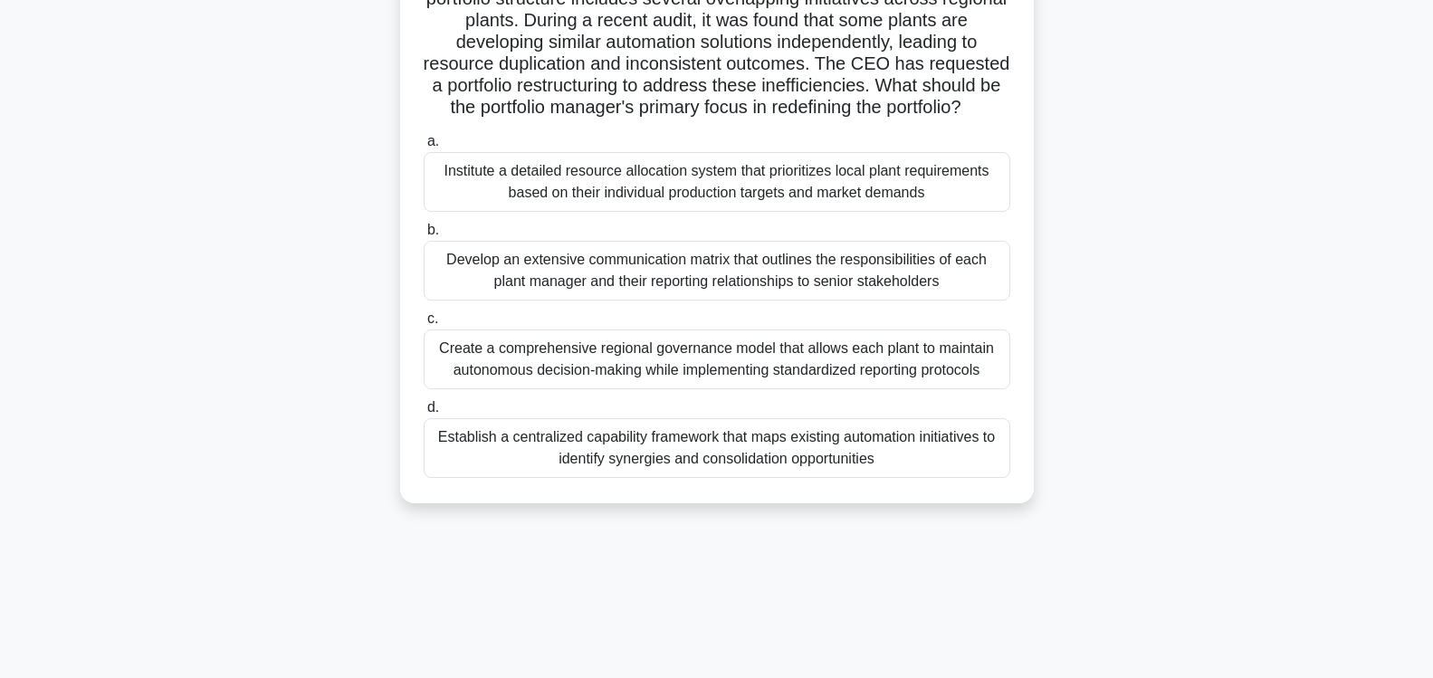
click at [1184, 264] on div "A manufacturing company's portfolio manager notices that their current portfoli…" at bounding box center [717, 231] width 1195 height 589
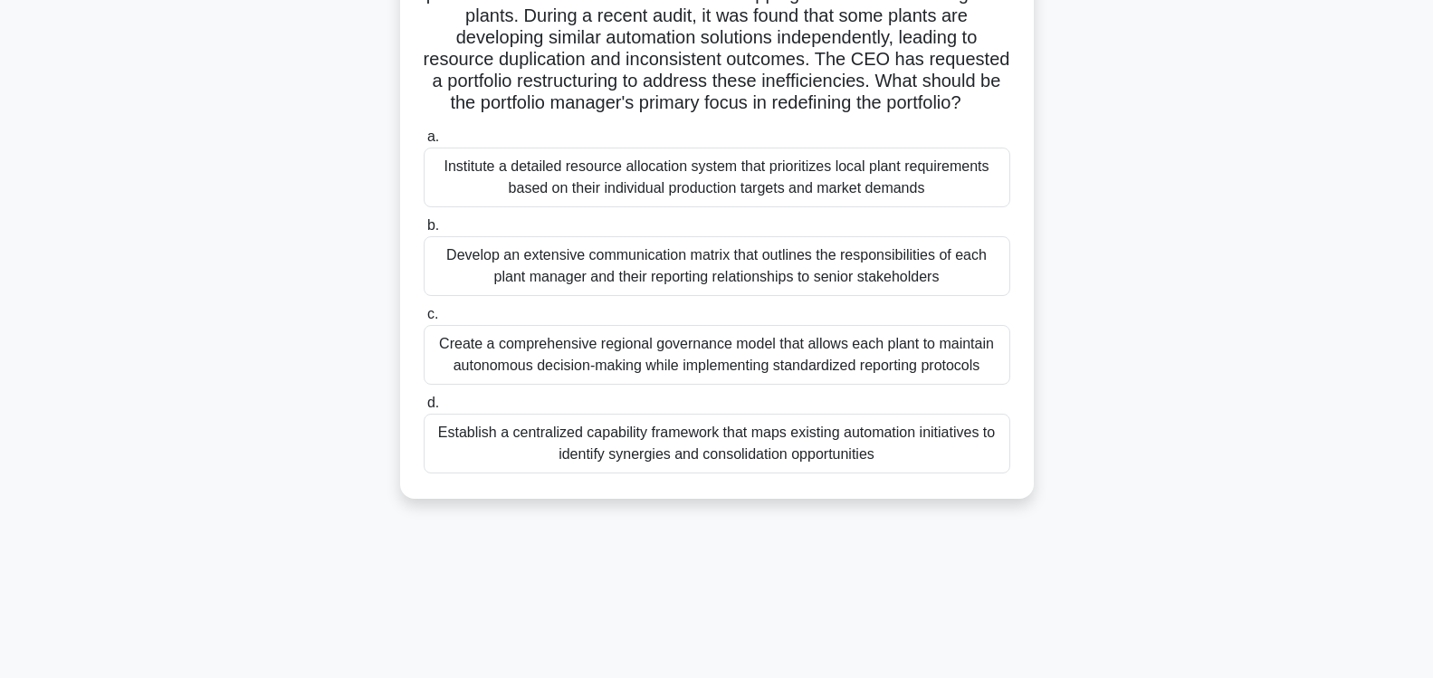
click at [731, 361] on div "Create a comprehensive regional governance model that allows each plant to main…" at bounding box center [717, 355] width 587 height 60
click at [424, 321] on input "c. Create a comprehensive regional governance model that allows each plant to m…" at bounding box center [424, 315] width 0 height 12
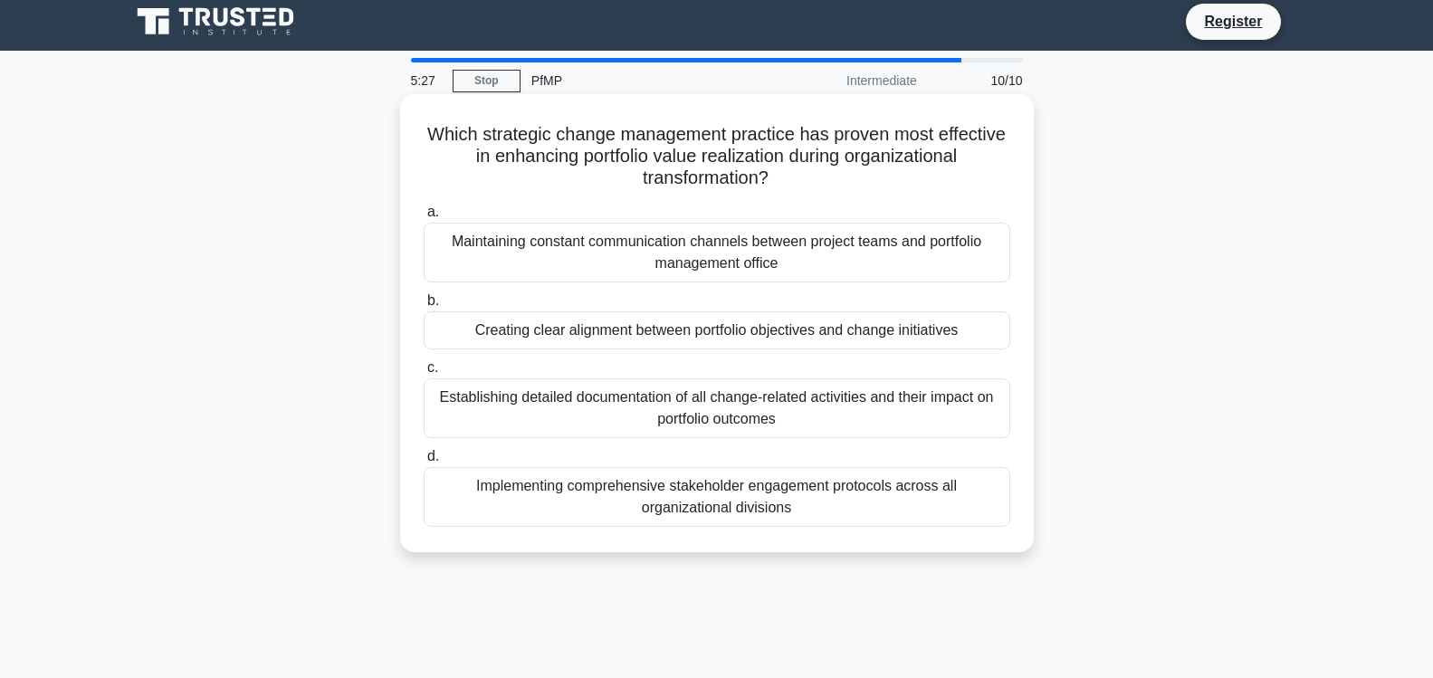
scroll to position [0, 0]
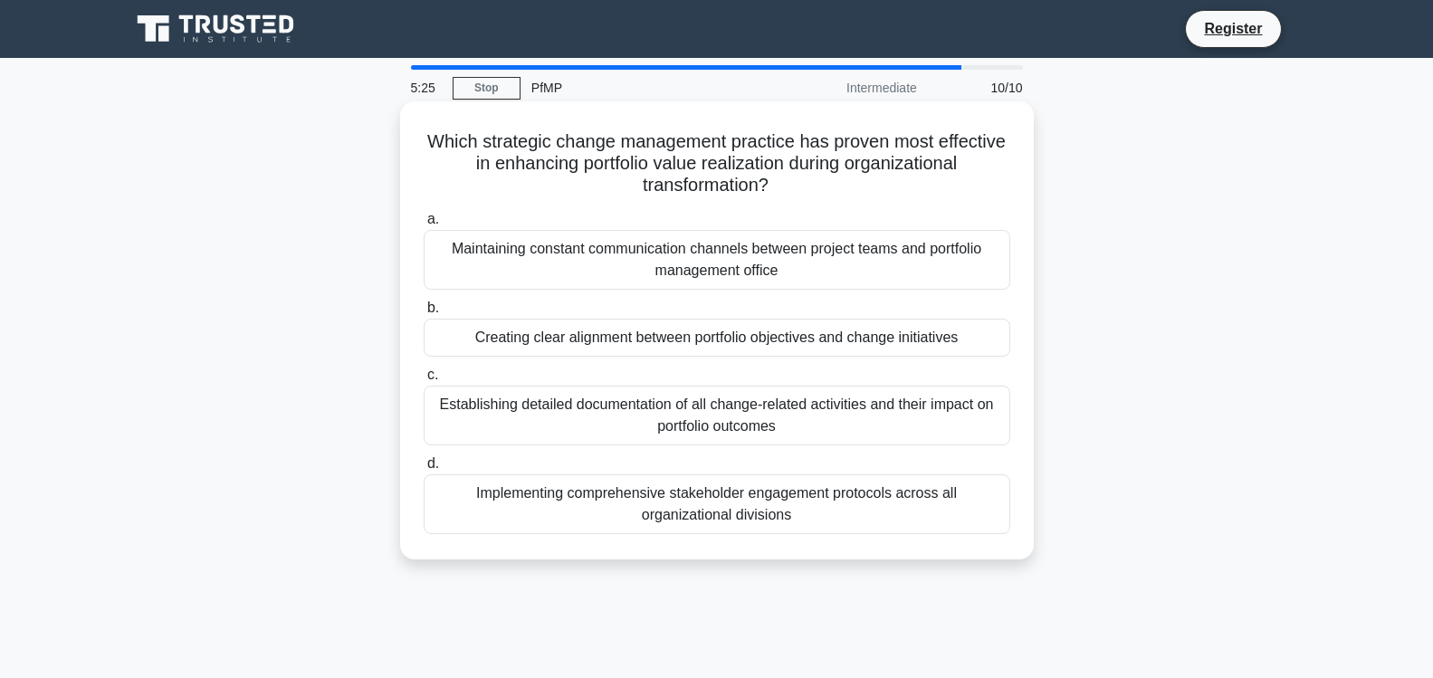
drag, startPoint x: 428, startPoint y: 139, endPoint x: 897, endPoint y: 527, distance: 608.5
click at [897, 527] on div "Which strategic change management practice has proven most effective in enhanci…" at bounding box center [716, 331] width 619 height 444
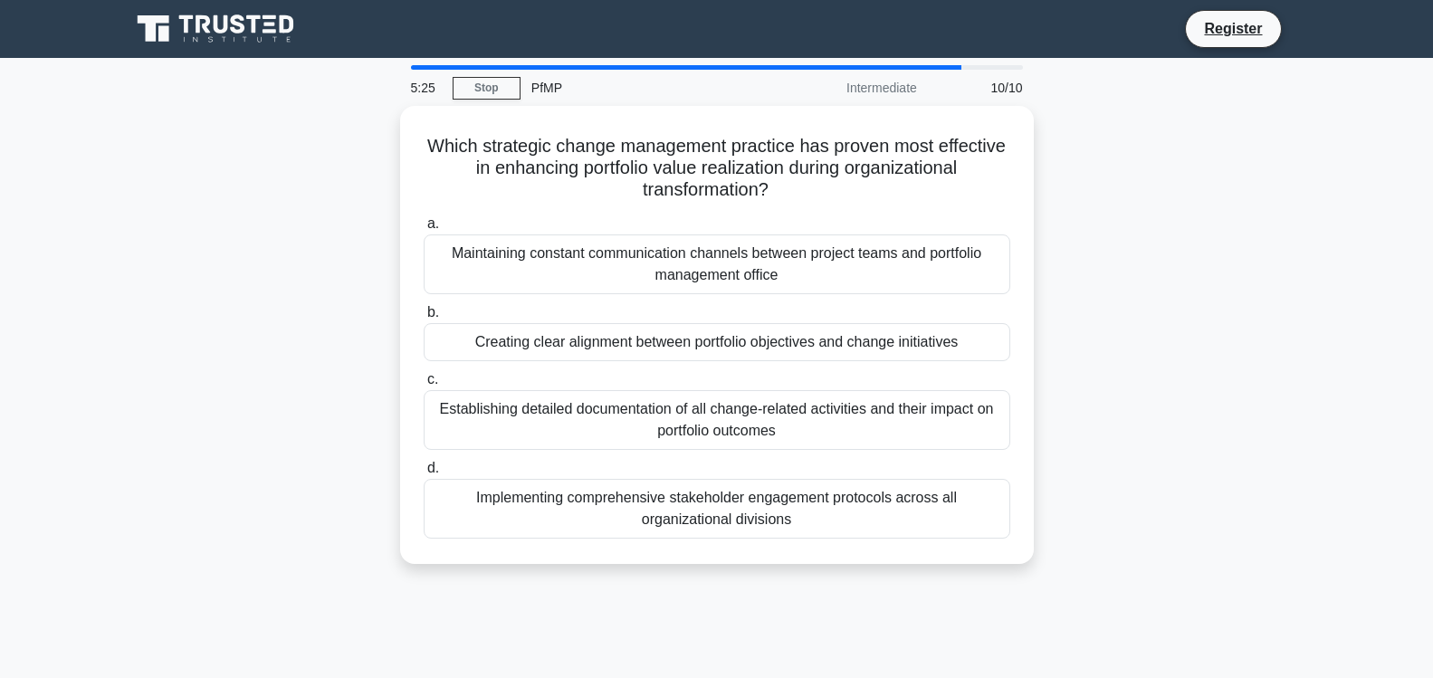
copy div "a. Maintaining constant communication channels between project teams and portfo…"
click at [1164, 292] on div "Which strategic change management practice has proven most effective in enhanci…" at bounding box center [717, 346] width 1195 height 480
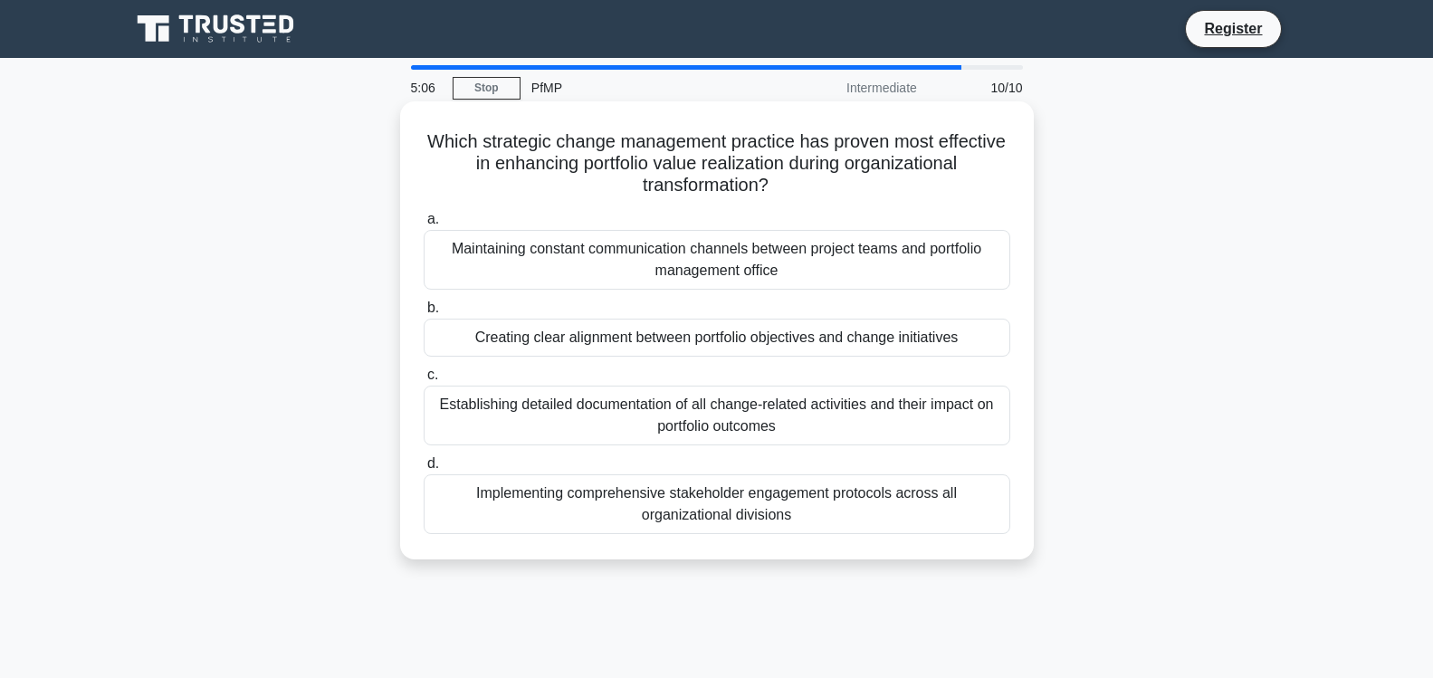
click at [799, 509] on div "Implementing comprehensive stakeholder engagement protocols across all organiza…" at bounding box center [717, 504] width 587 height 60
click at [424, 470] on input "d. Implementing comprehensive stakeholder engagement protocols across all organ…" at bounding box center [424, 464] width 0 height 12
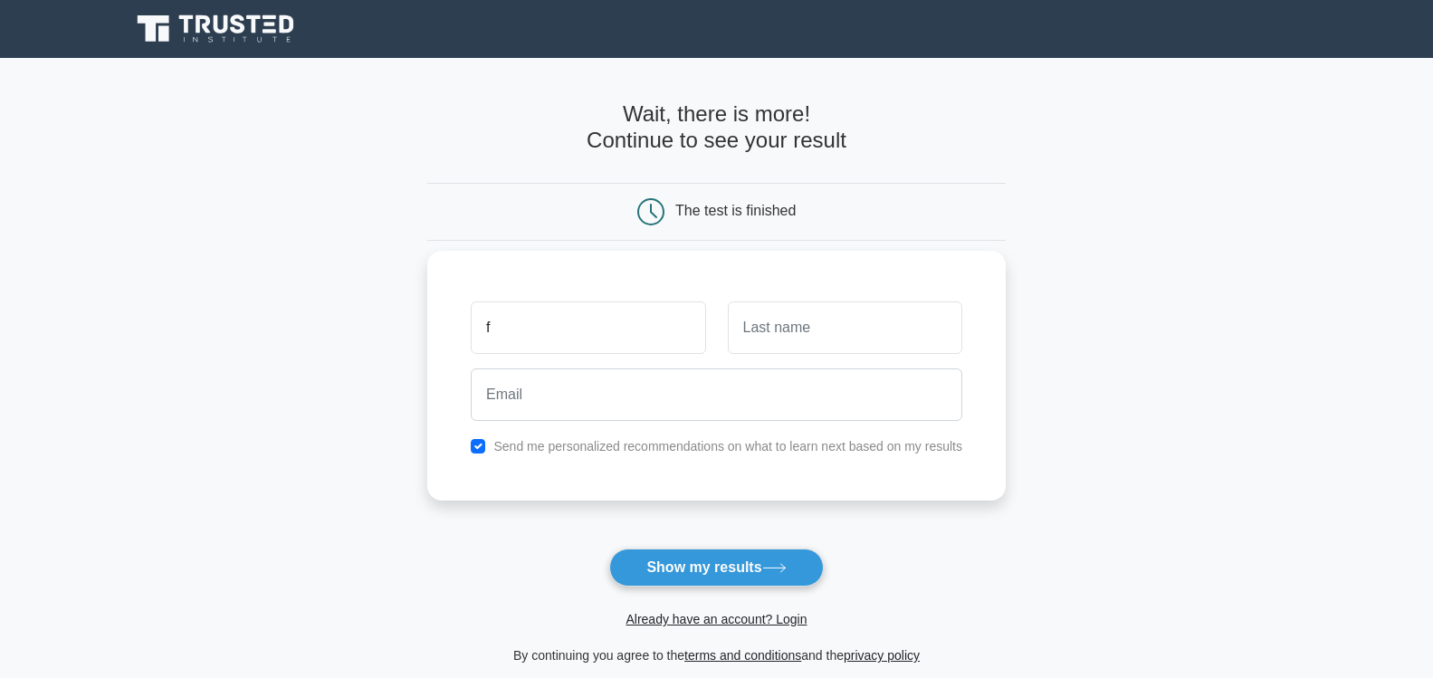
type input "f"
click at [784, 331] on input "text" at bounding box center [845, 328] width 235 height 53
type input "f"
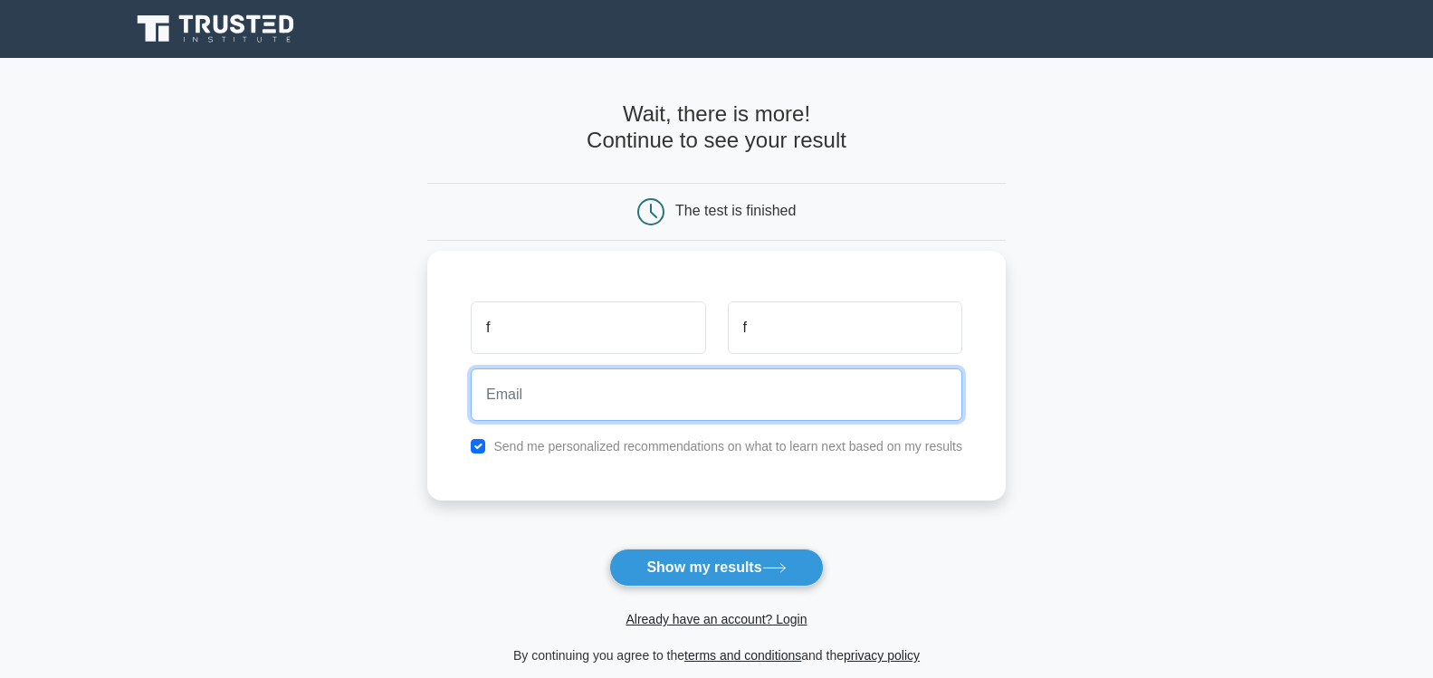
click at [705, 415] on input "email" at bounding box center [717, 395] width 492 height 53
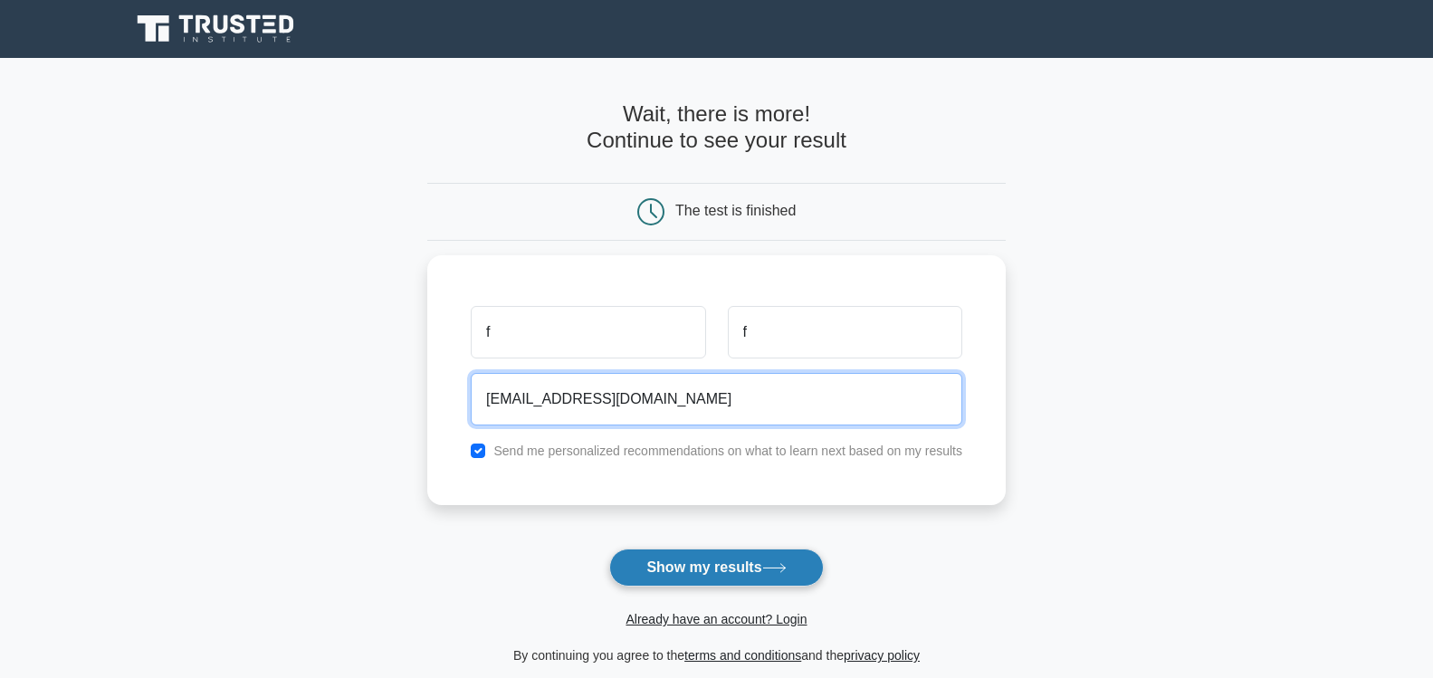
type input "[EMAIL_ADDRESS][DOMAIN_NAME]"
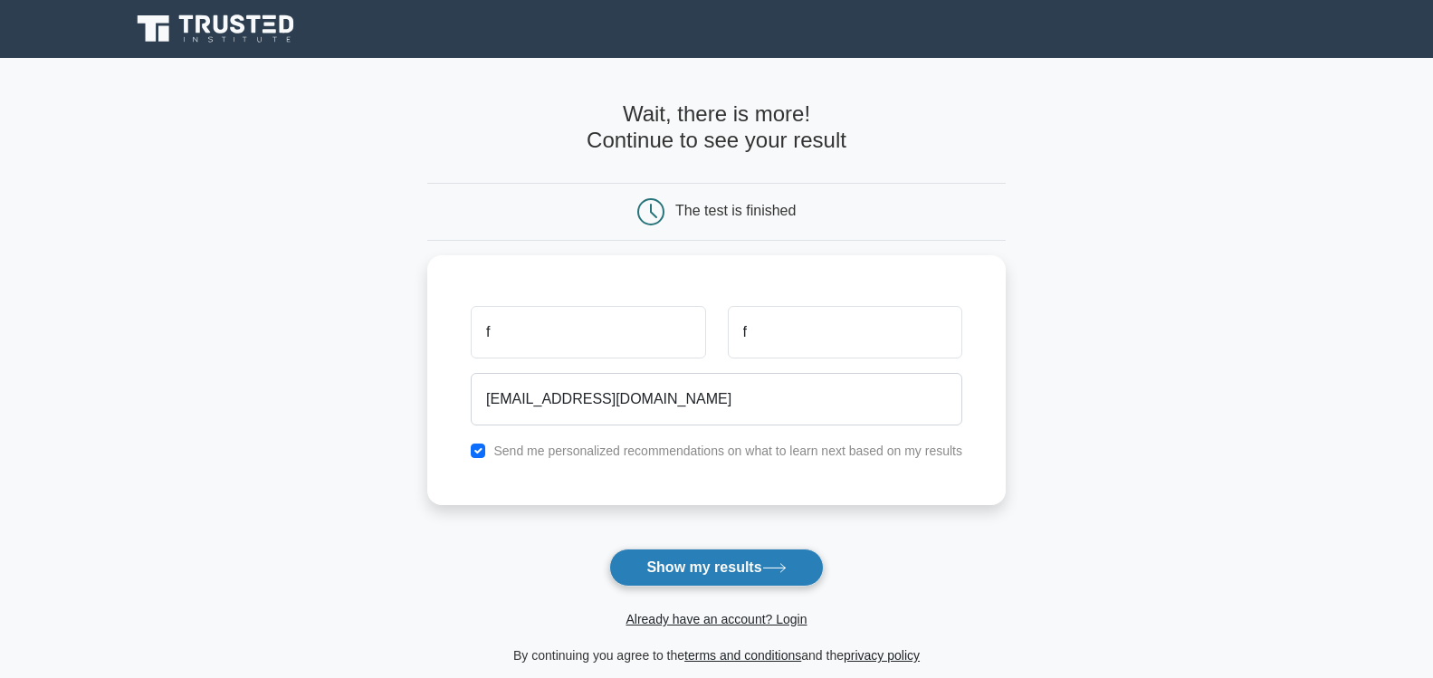
click at [721, 568] on button "Show my results" at bounding box center [716, 568] width 214 height 38
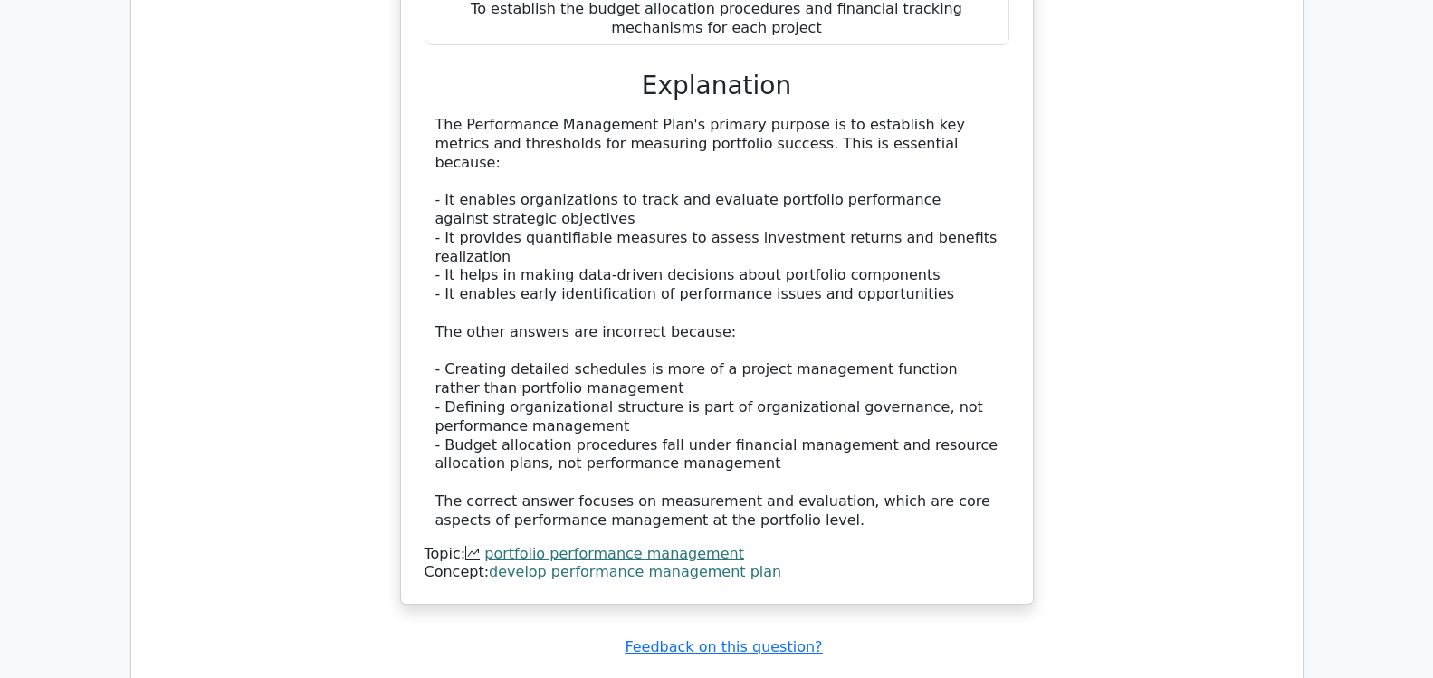
scroll to position [1695, 0]
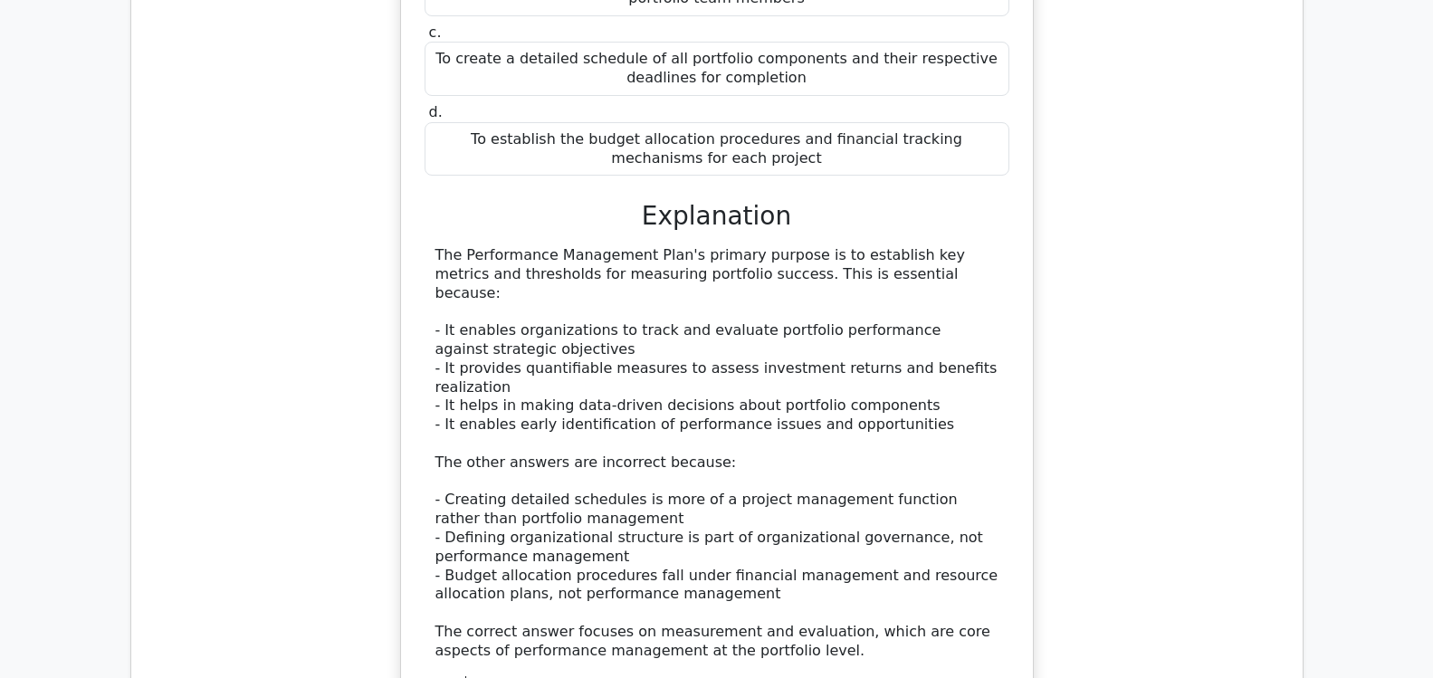
drag, startPoint x: 762, startPoint y: 526, endPoint x: 656, endPoint y: 135, distance: 405.3
click at [656, 135] on div "a. To establish key metrics and thresholds for measuring portfolio success b. T…" at bounding box center [717, 296] width 589 height 834
copy div "Explanation The Performance Management Plan's primary purpose is to establish k…"
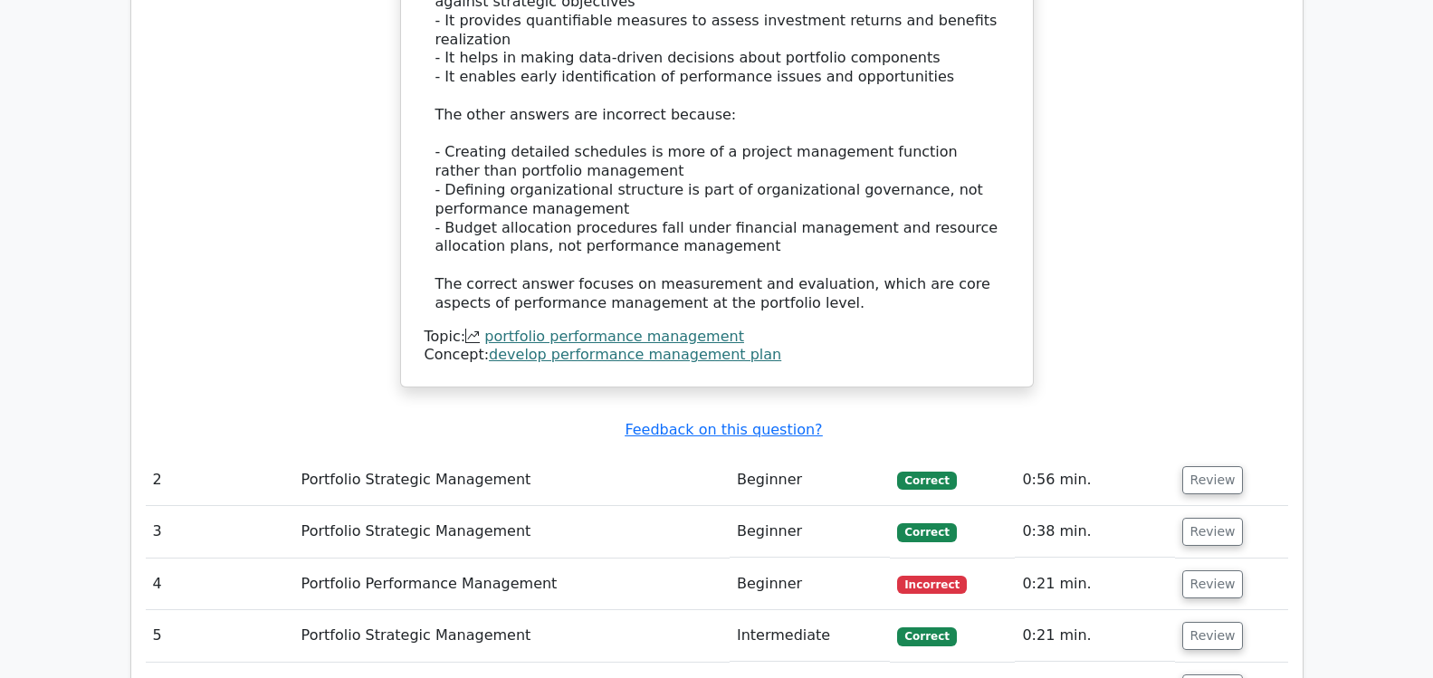
scroll to position [2086, 0]
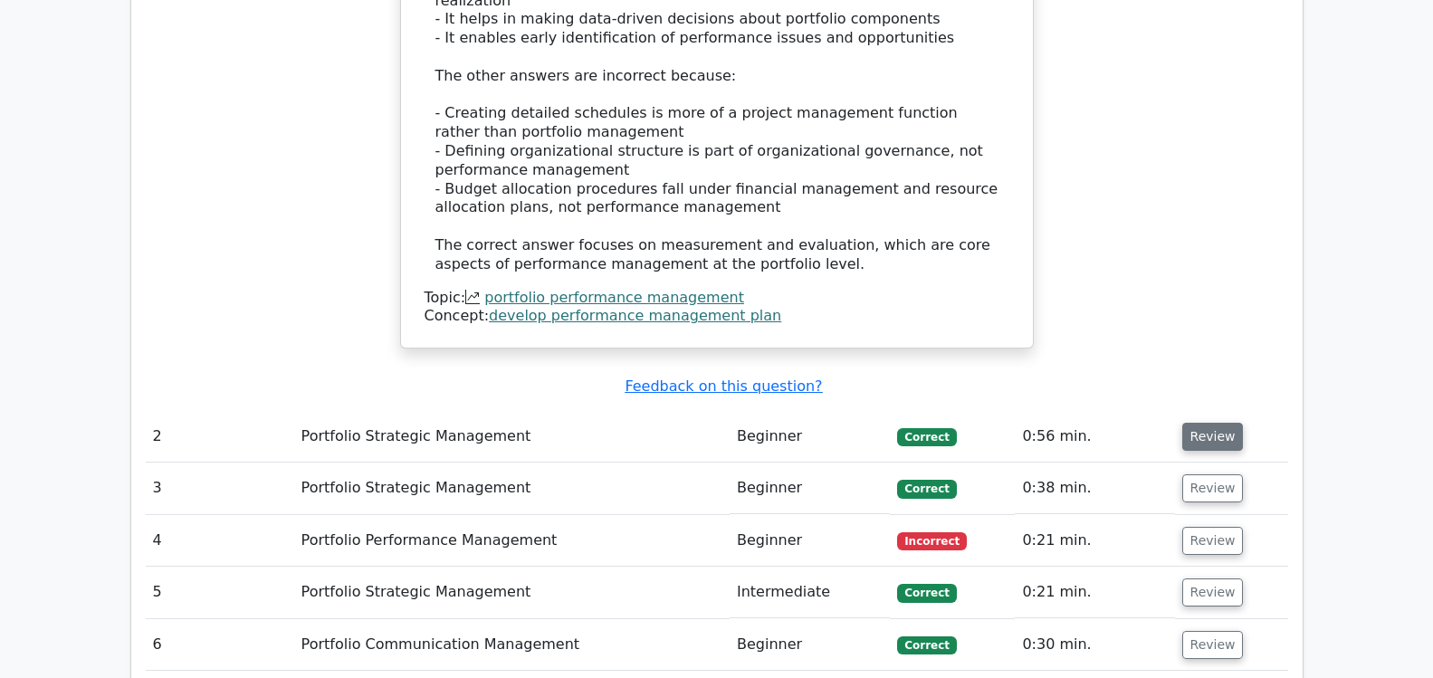
click at [1195, 423] on button "Review" at bounding box center [1214, 437] width 62 height 28
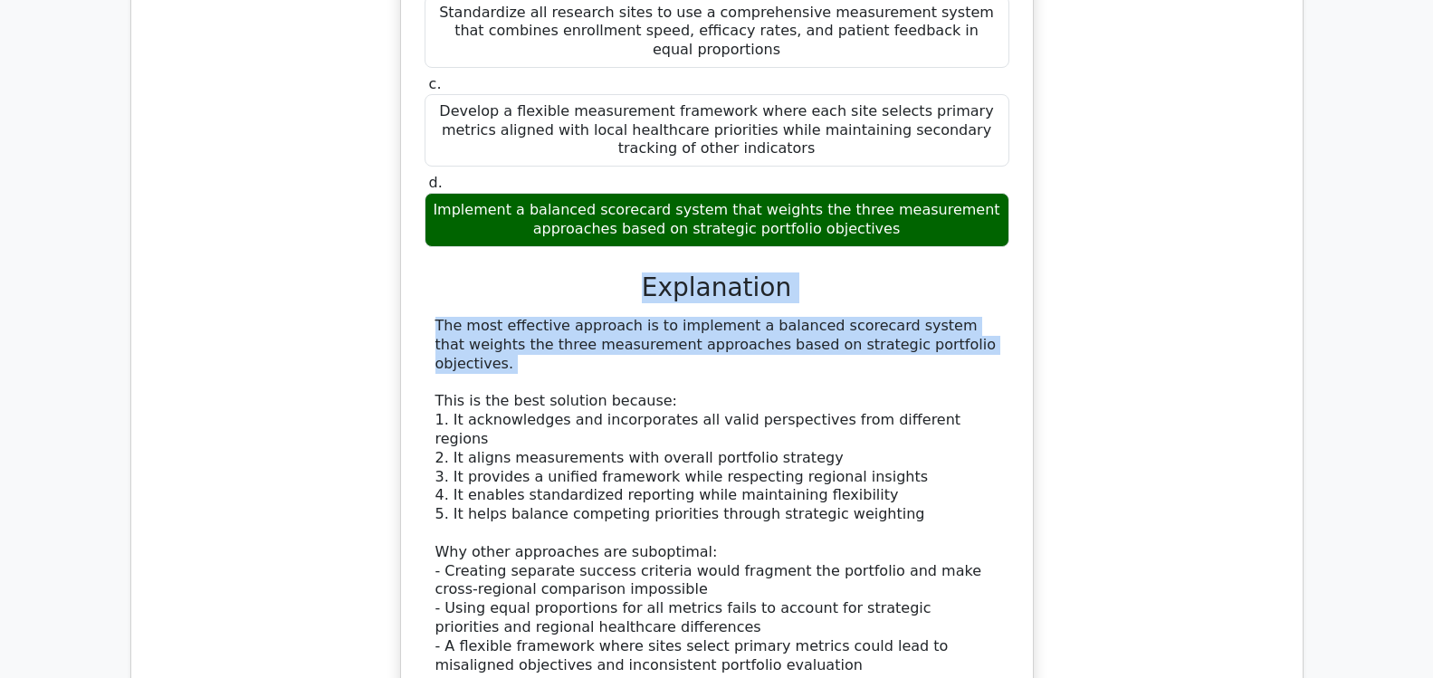
scroll to position [2999, 0]
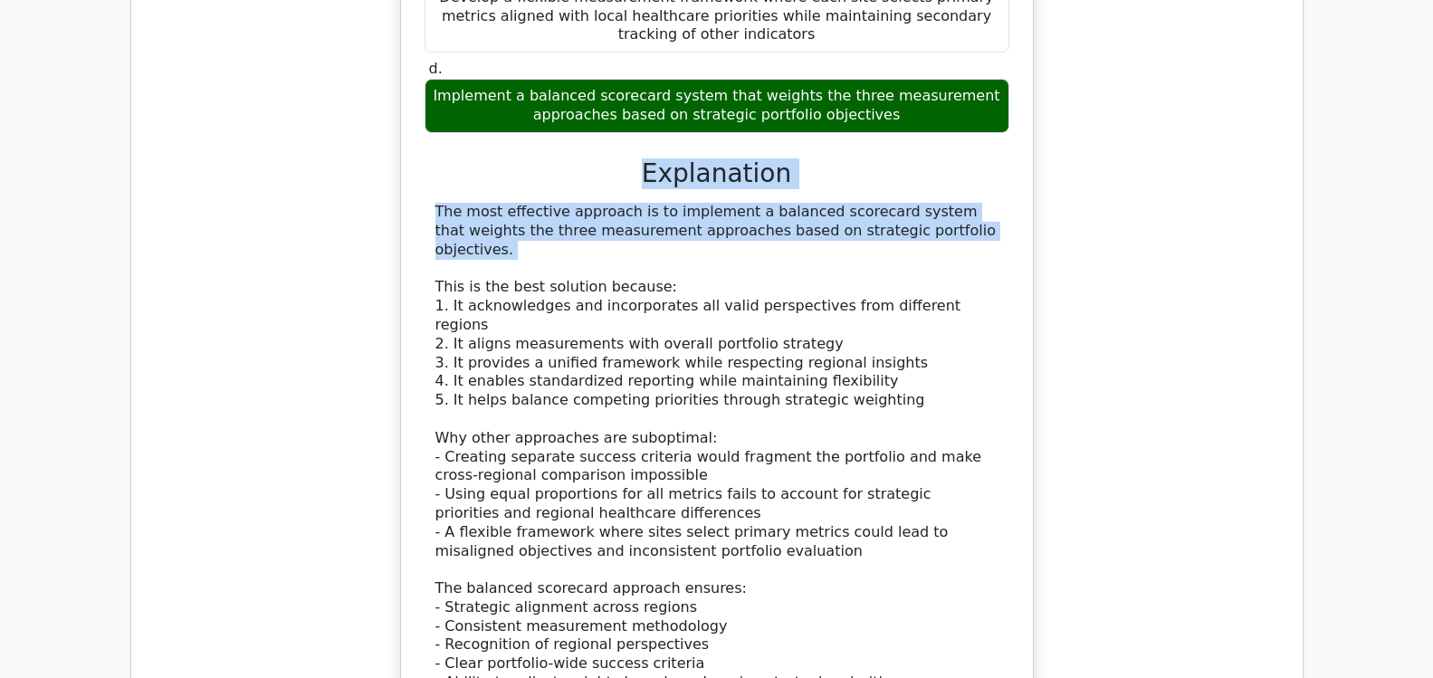
drag, startPoint x: 654, startPoint y: 268, endPoint x: 883, endPoint y: 485, distance: 315.8
click at [883, 485] on div "a. Create separate success criteria for each region and establish independent r…" at bounding box center [717, 261] width 589 height 966
copy div "Explanation The most effective approach is to implement a balanced scorecard sy…"
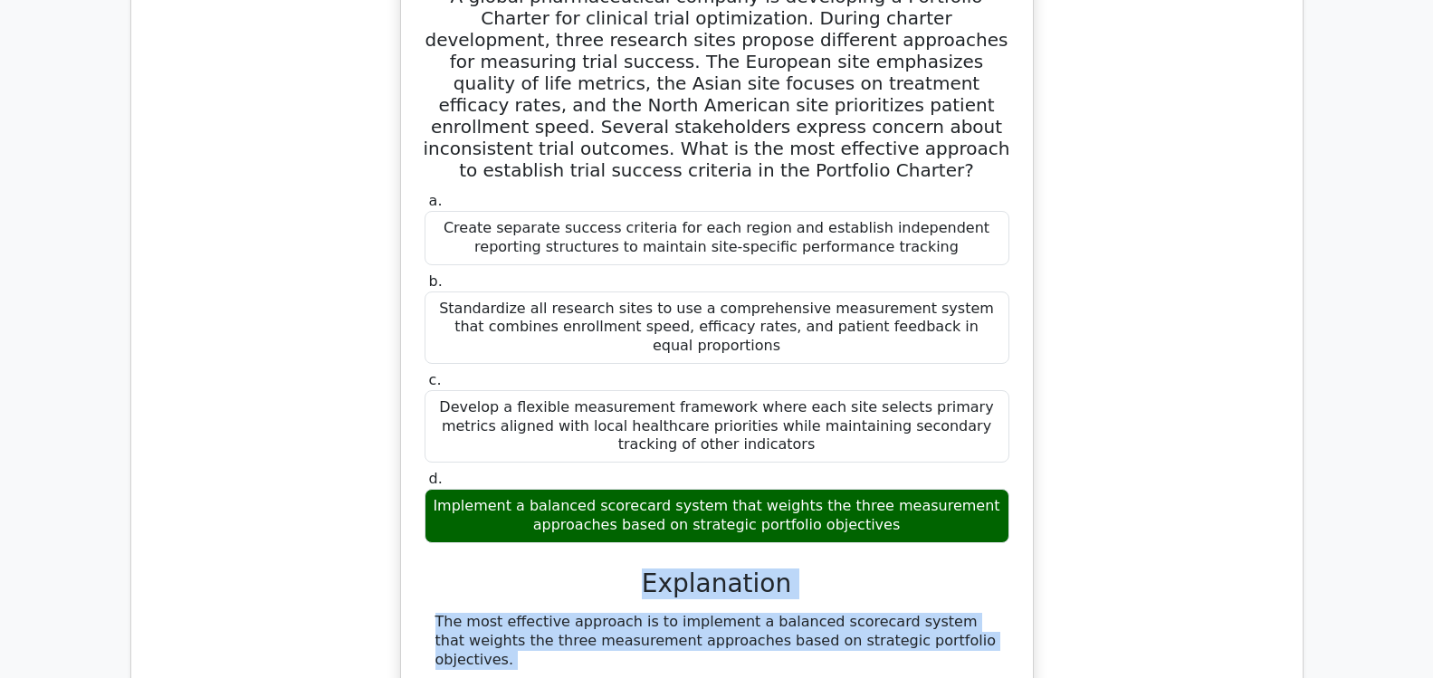
scroll to position [2478, 0]
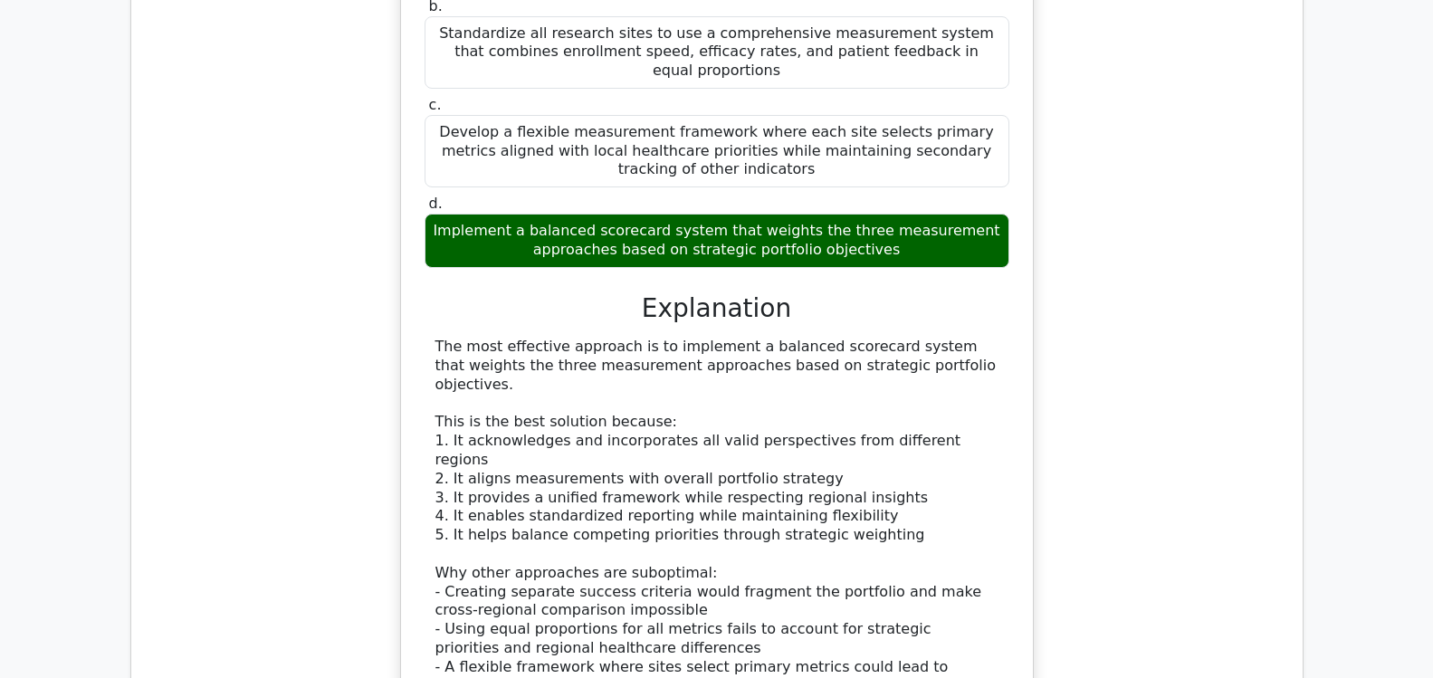
click at [1174, 362] on div "A global pharmaceutical company is developing a Portfolio Charter for clinical …" at bounding box center [717, 301] width 1143 height 1243
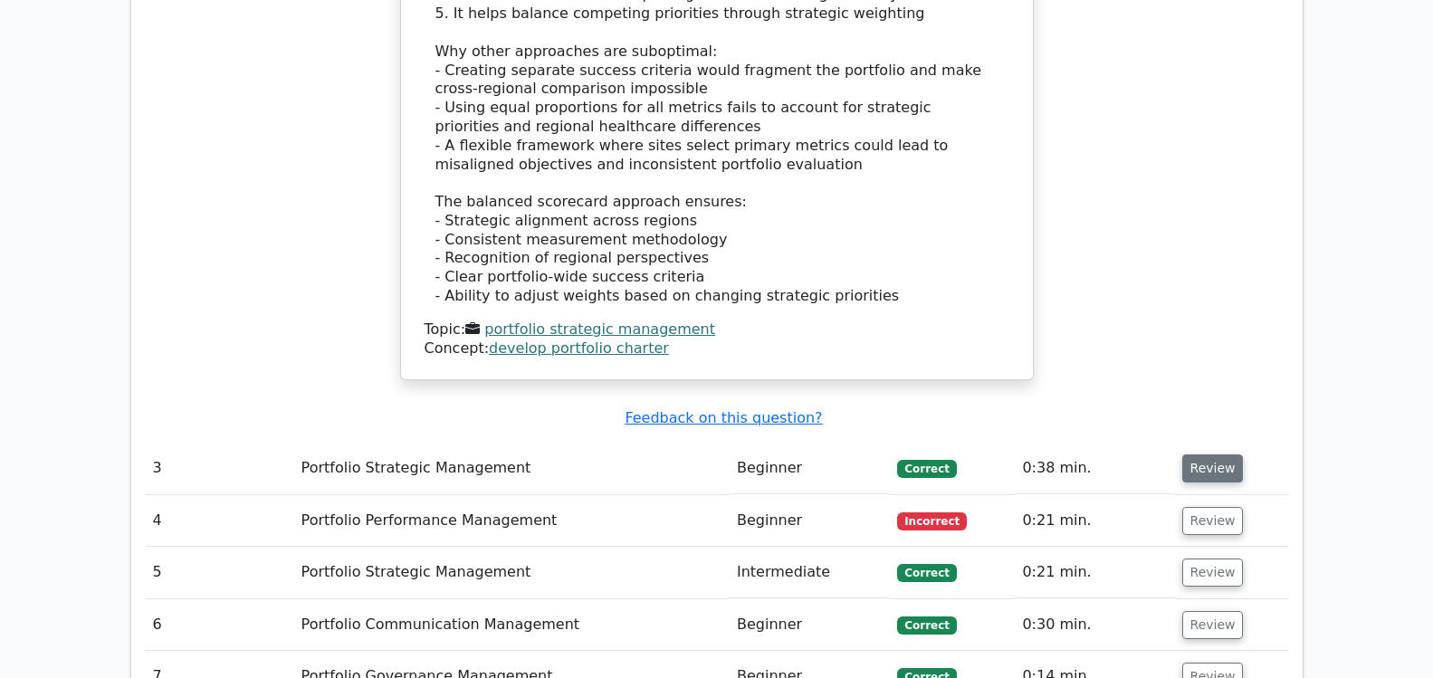
click at [1207, 455] on button "Review" at bounding box center [1214, 469] width 62 height 28
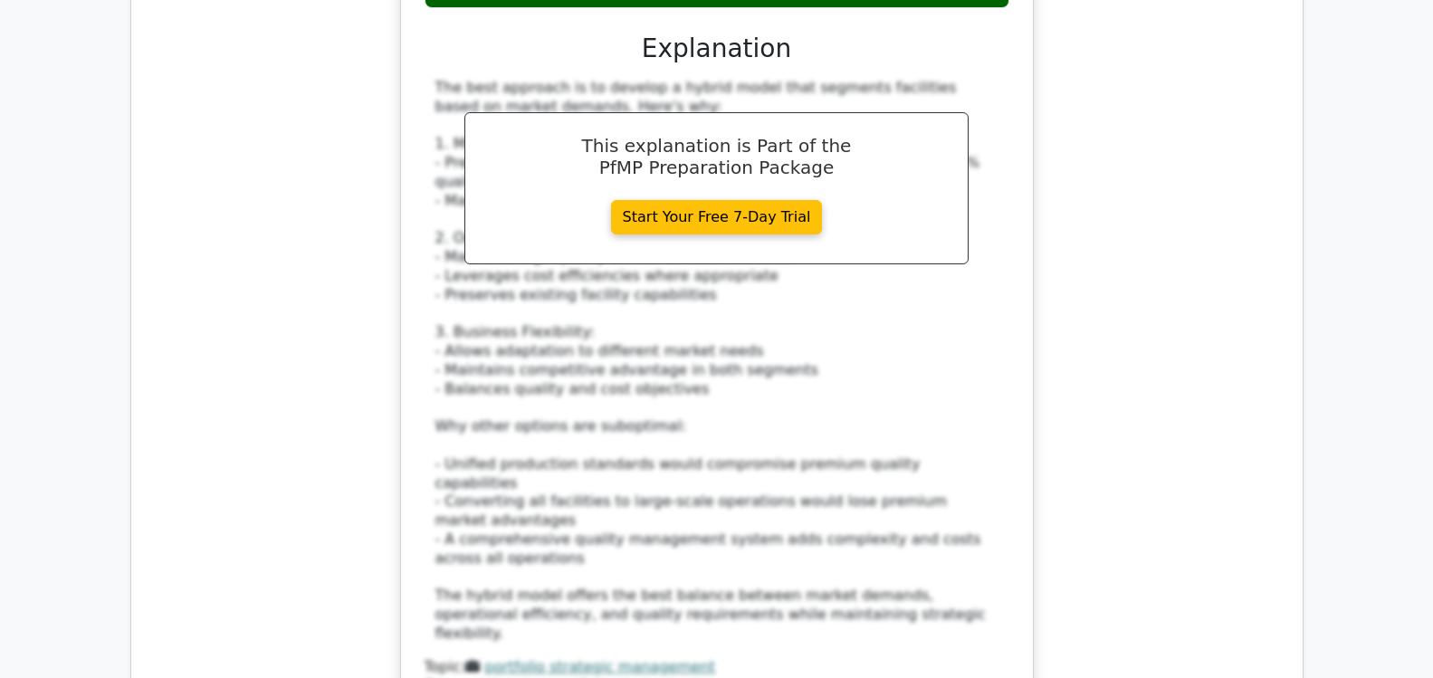
scroll to position [4955, 0]
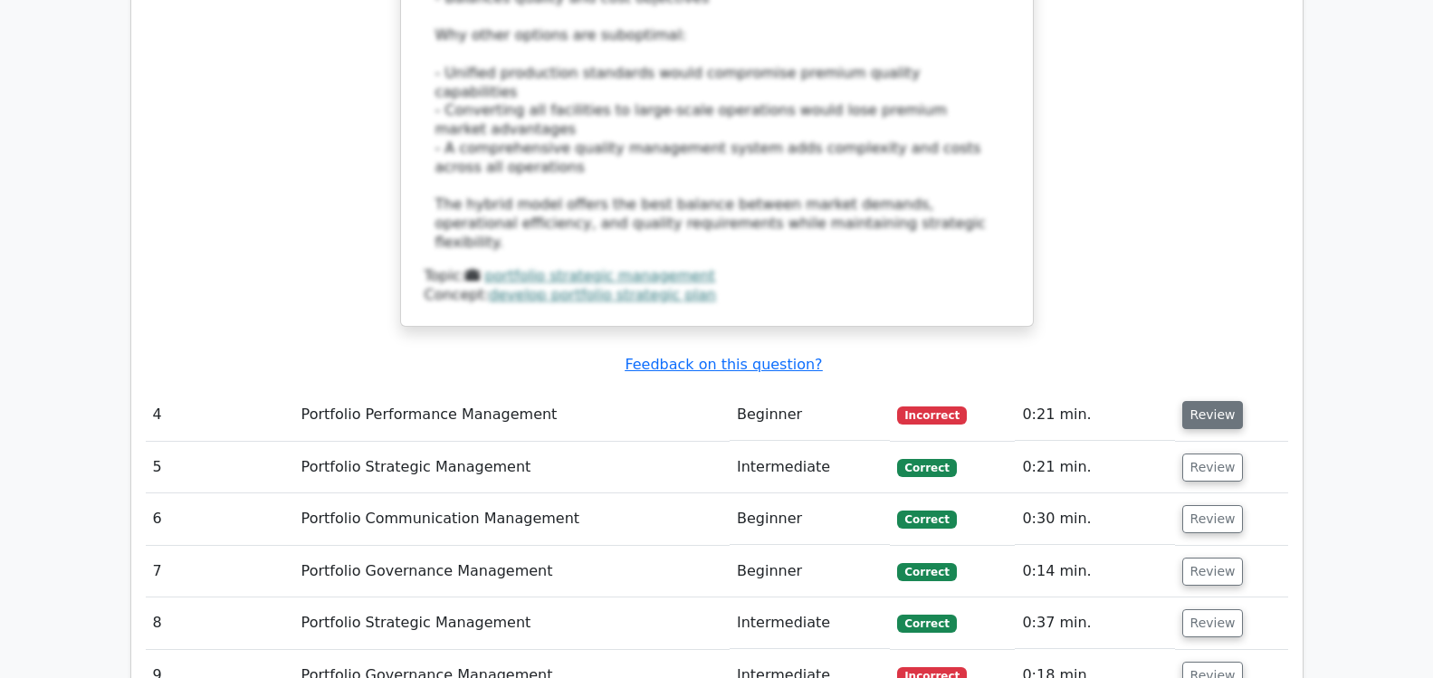
click at [1211, 401] on button "Review" at bounding box center [1214, 415] width 62 height 28
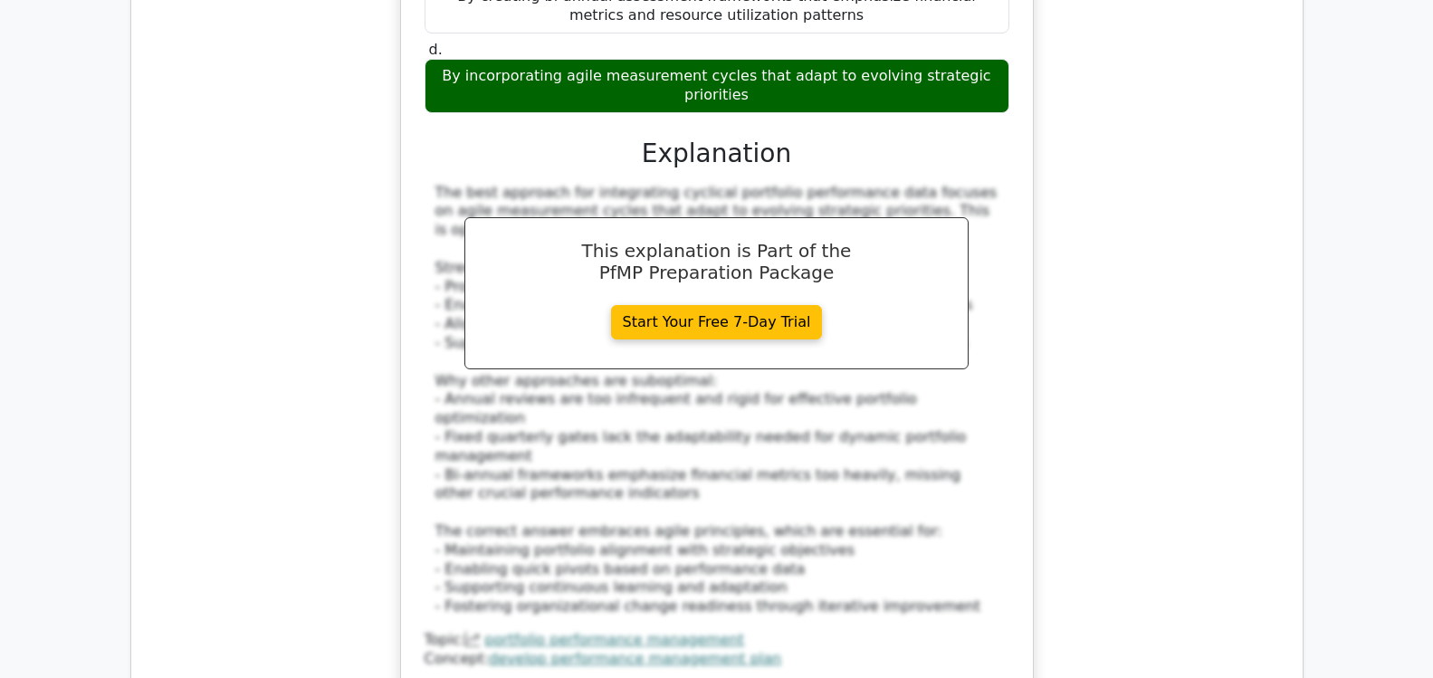
scroll to position [5868, 0]
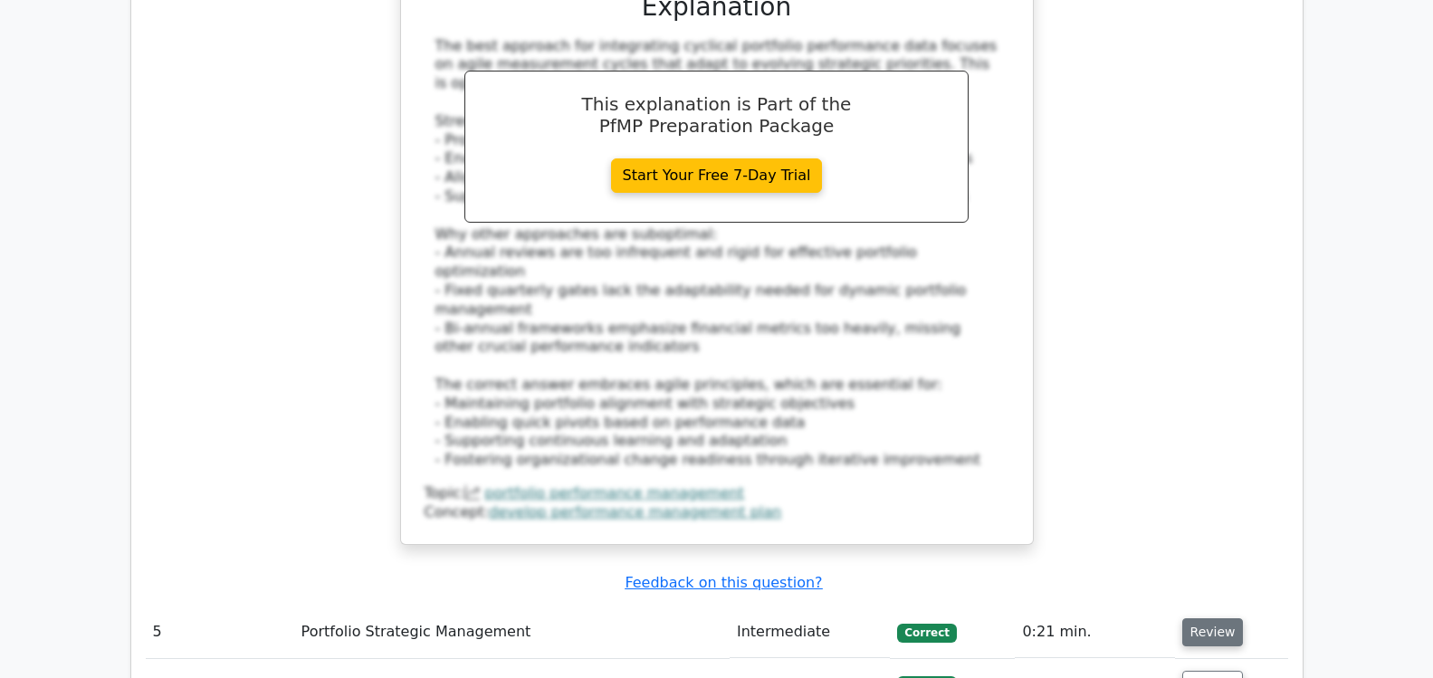
click at [1213, 618] on button "Review" at bounding box center [1214, 632] width 62 height 28
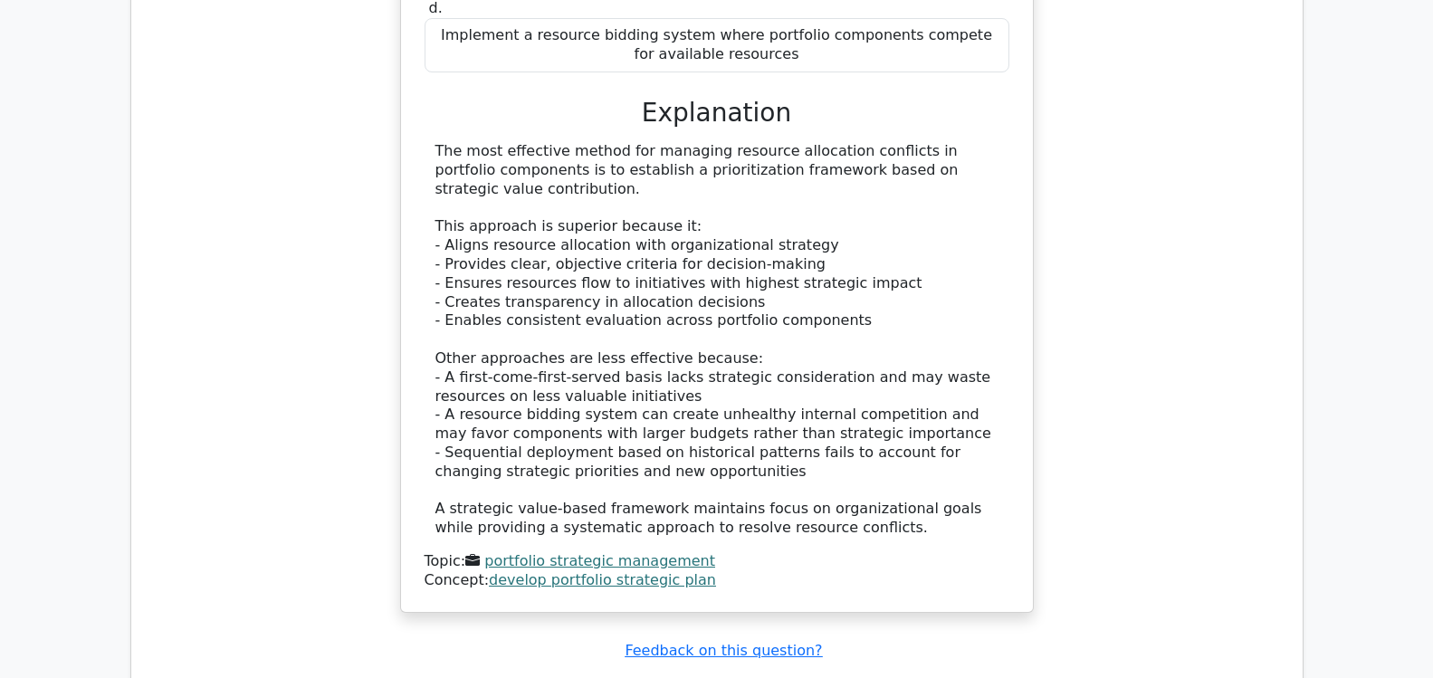
scroll to position [6911, 0]
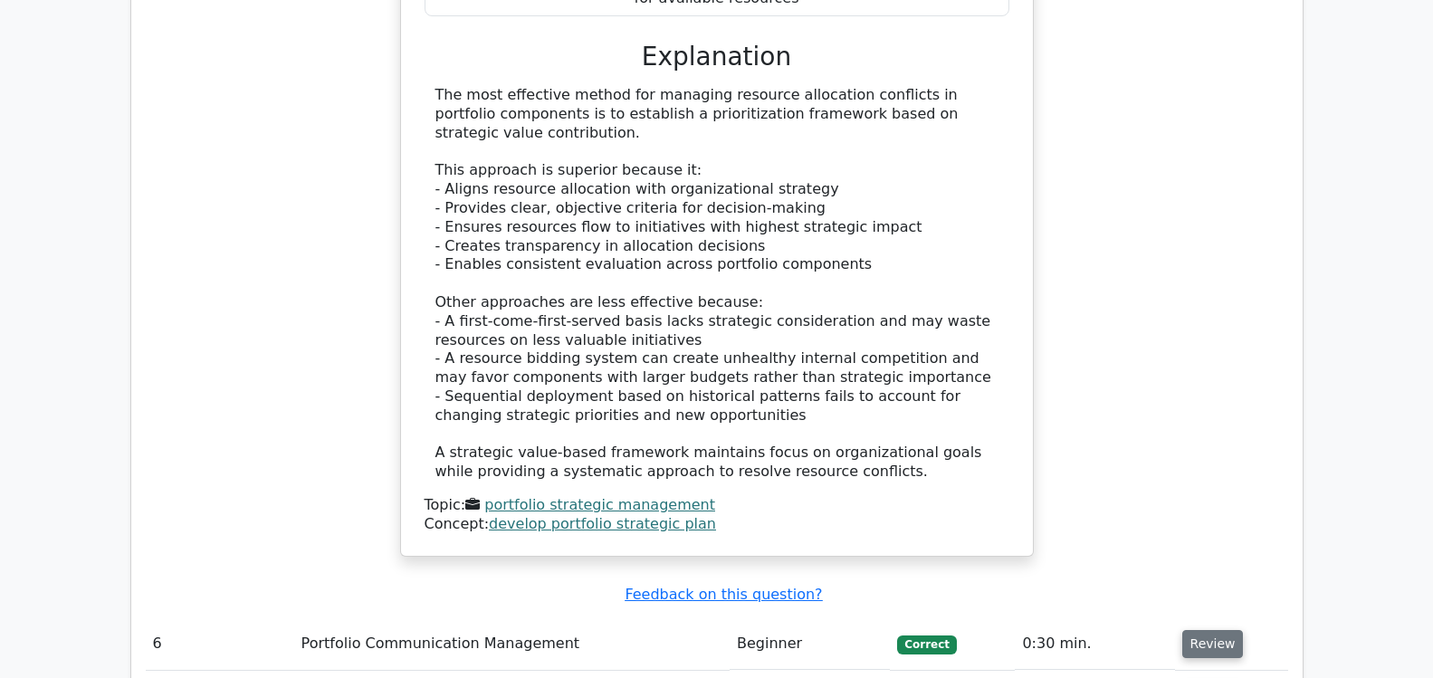
click at [1212, 630] on button "Review" at bounding box center [1214, 644] width 62 height 28
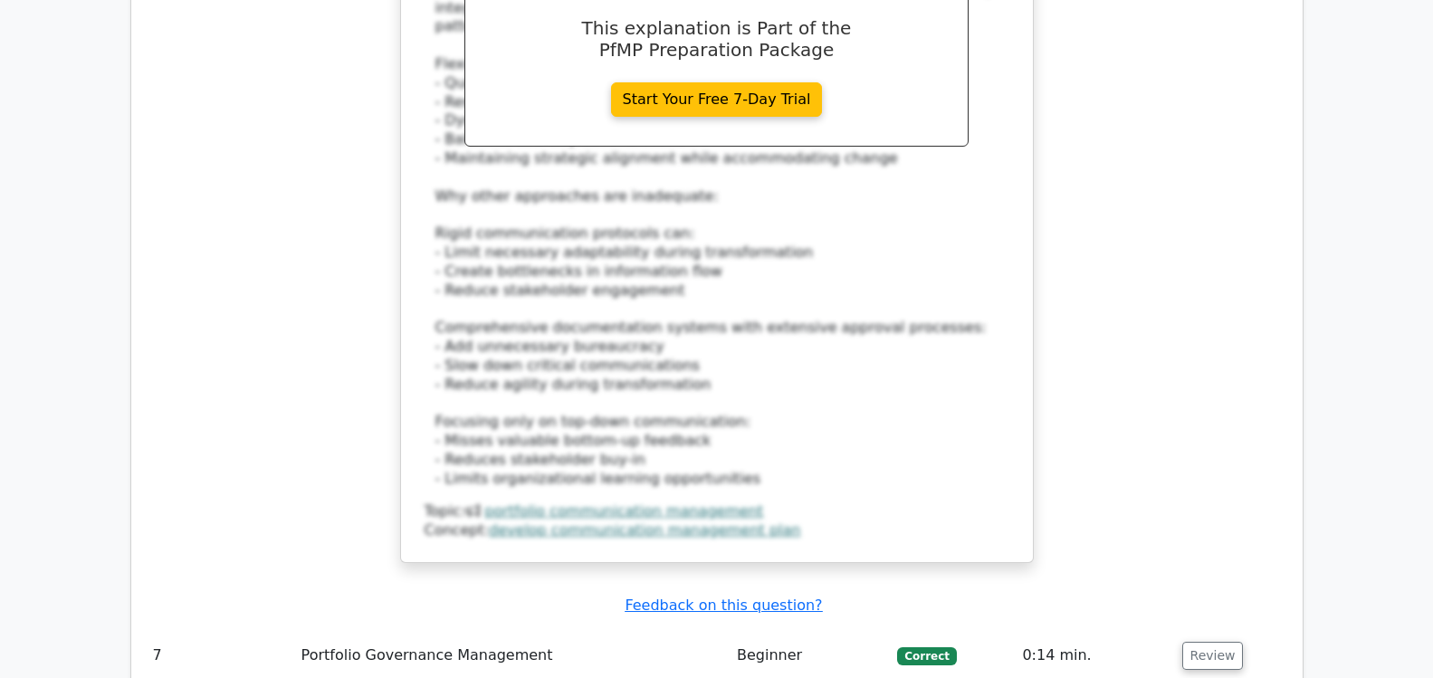
scroll to position [8215, 0]
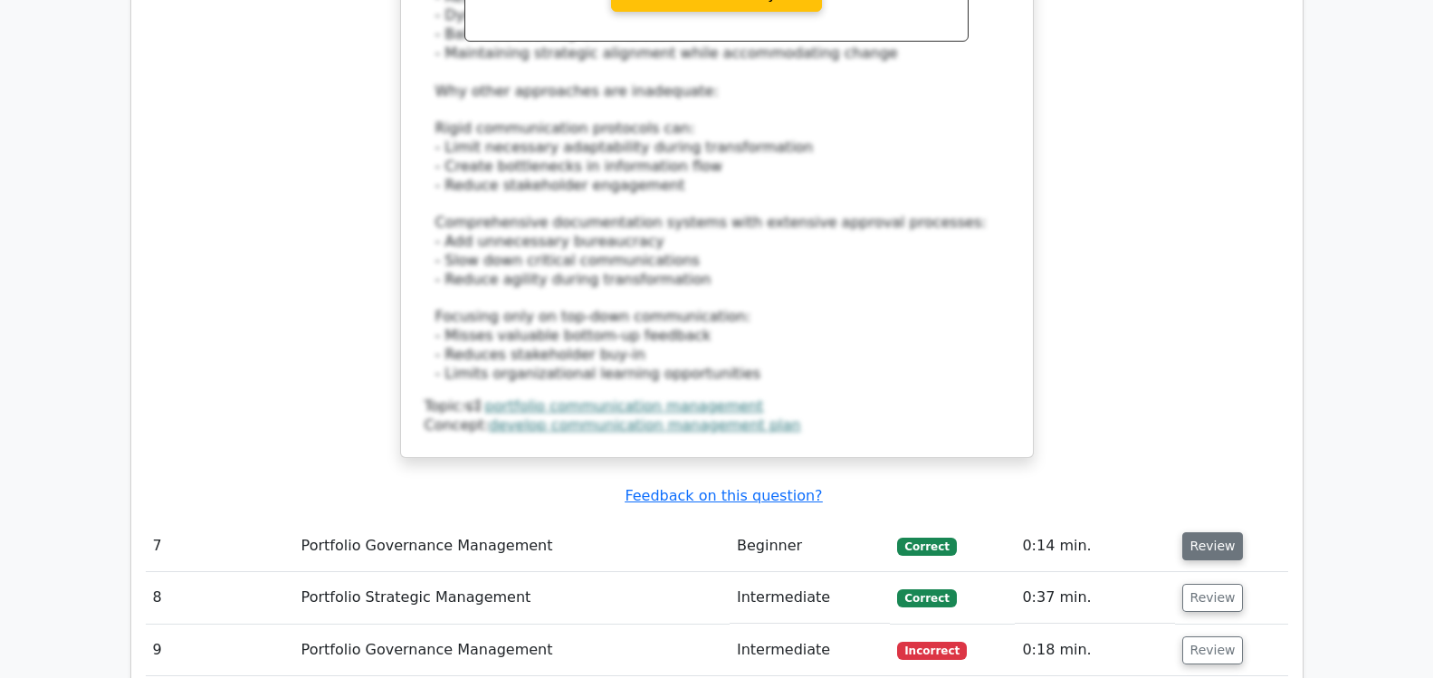
click at [1213, 532] on button "Review" at bounding box center [1214, 546] width 62 height 28
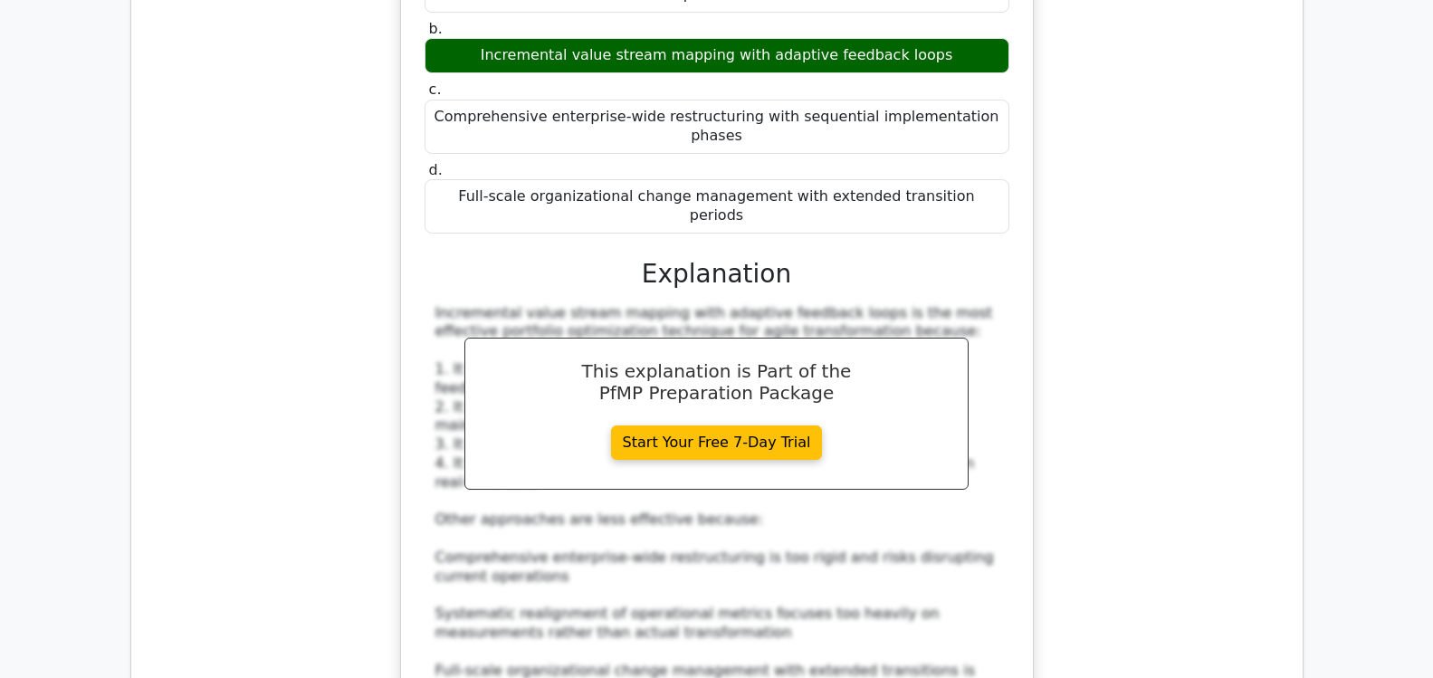
scroll to position [9128, 0]
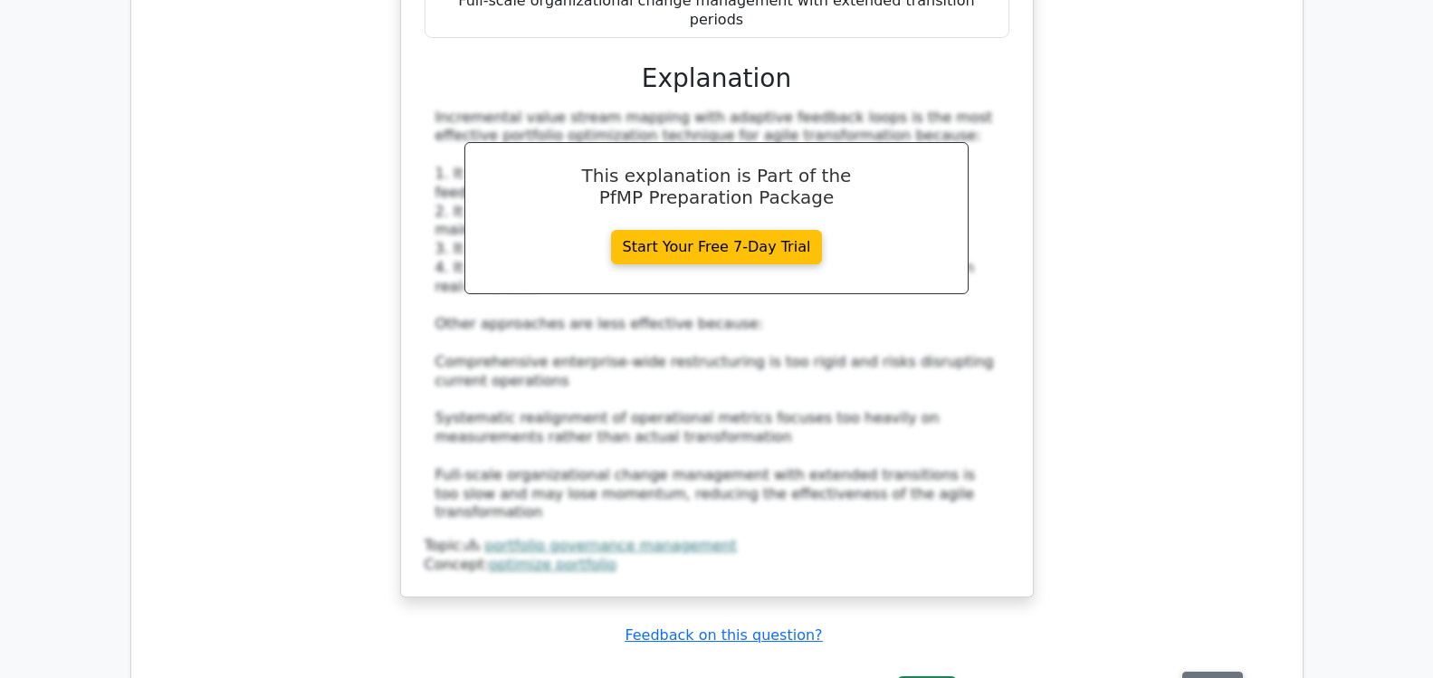
click at [1203, 672] on button "Review" at bounding box center [1214, 686] width 62 height 28
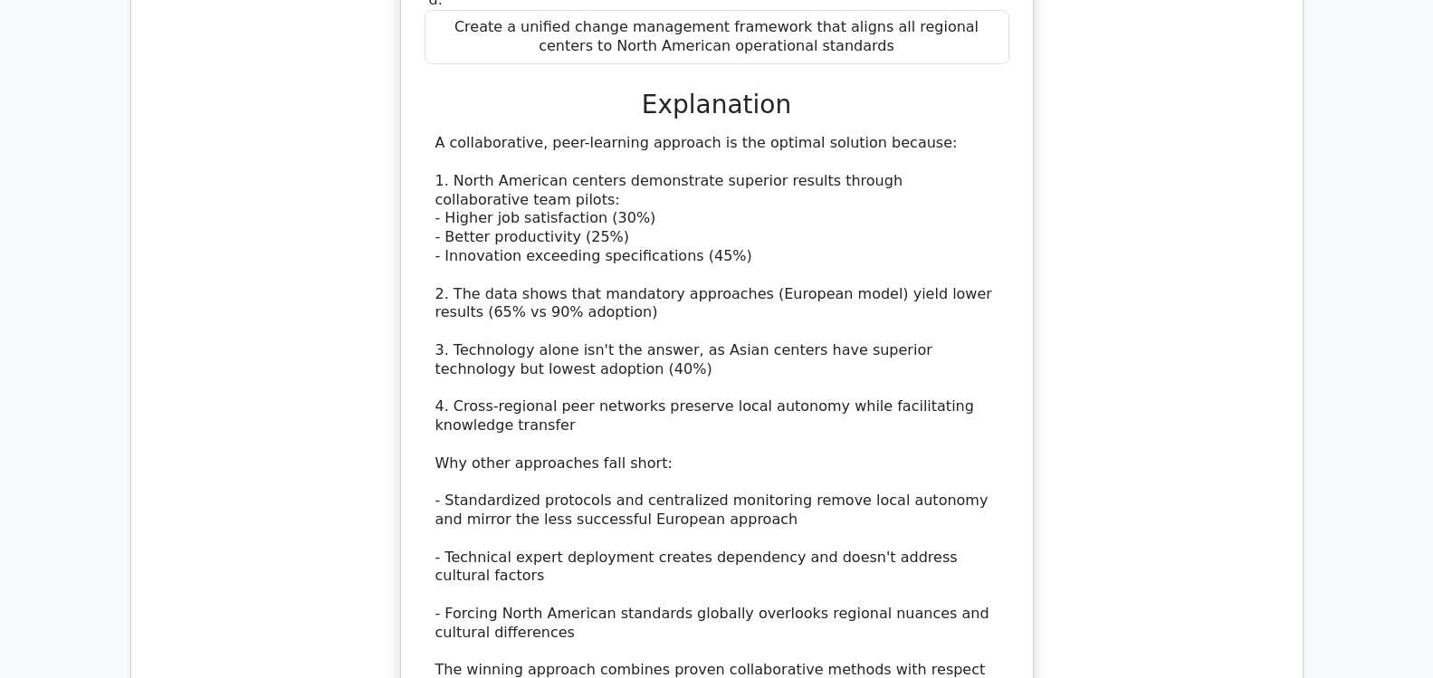
scroll to position [10432, 0]
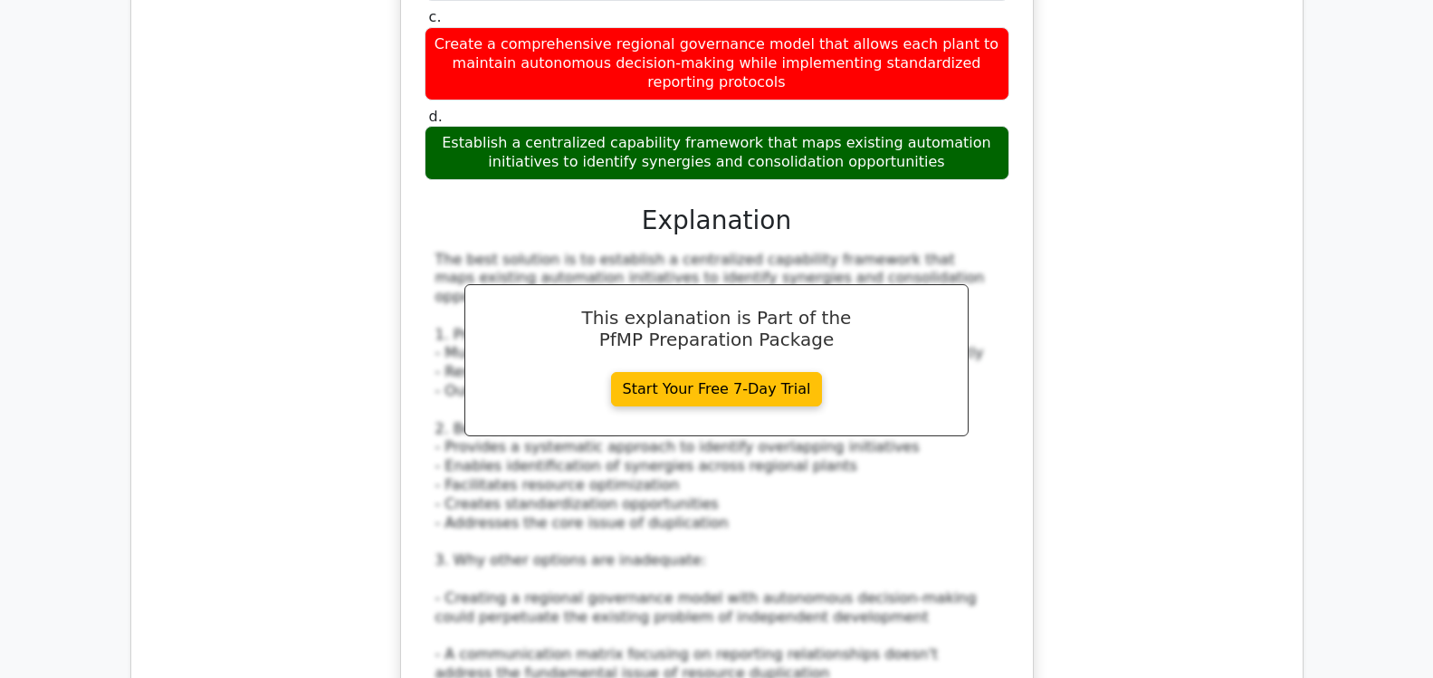
scroll to position [11866, 0]
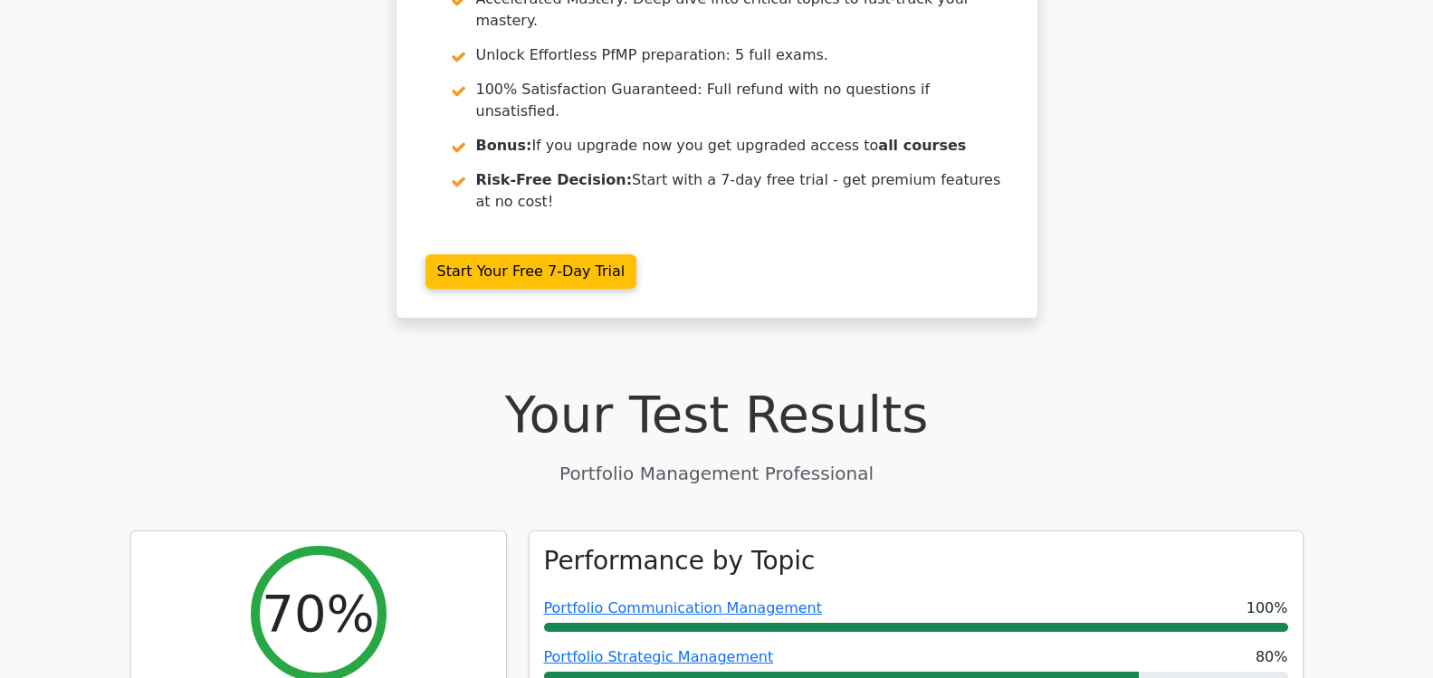
scroll to position [0, 0]
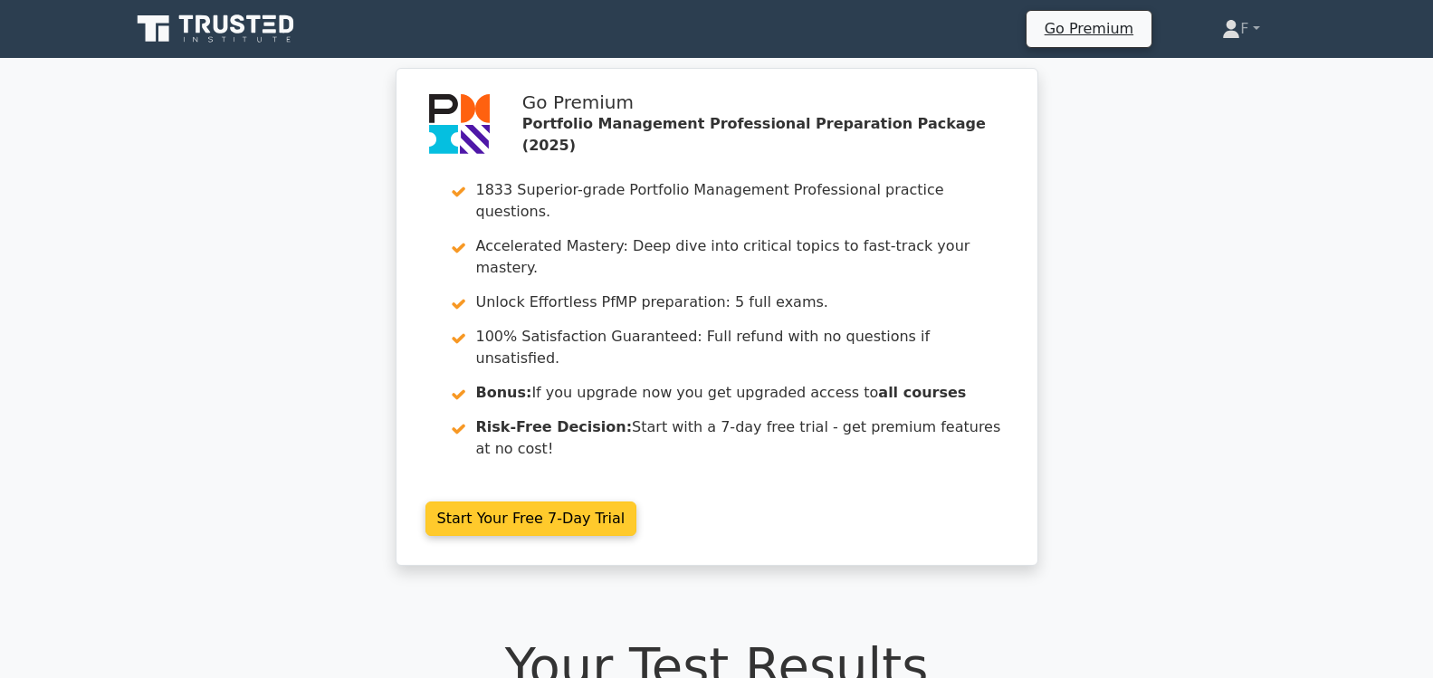
click at [529, 502] on link "Start Your Free 7-Day Trial" at bounding box center [532, 519] width 212 height 34
